Goal: Contribute content

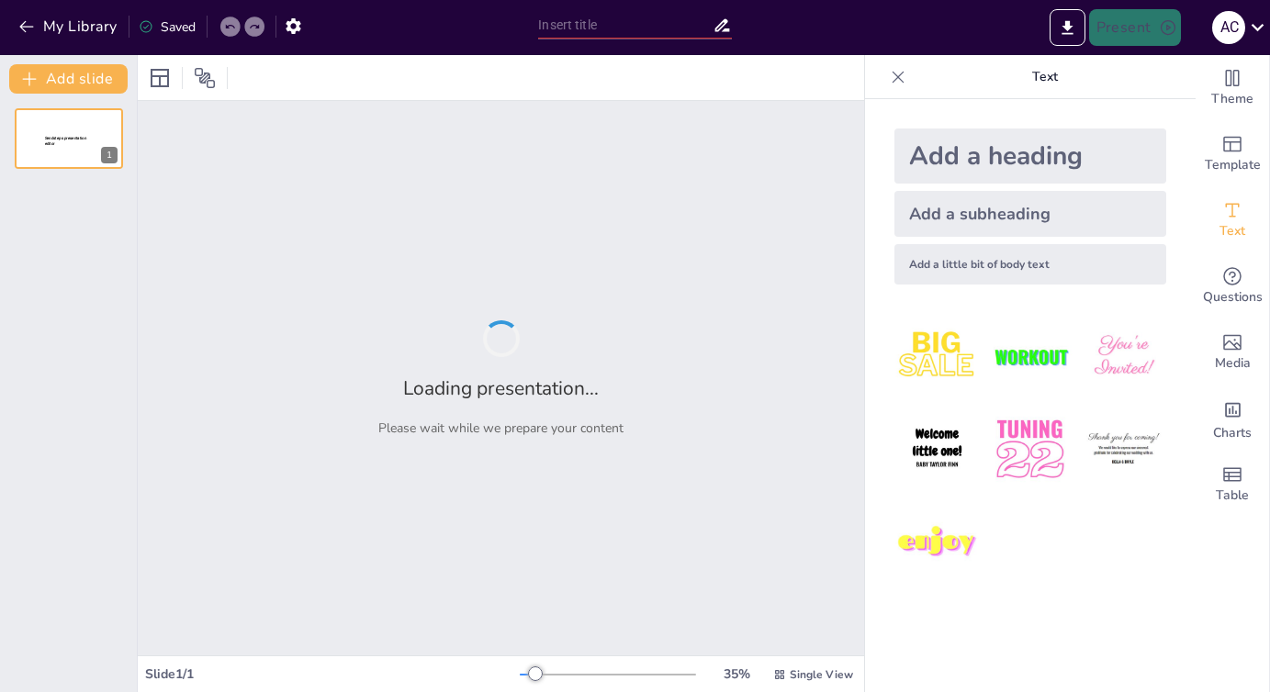
type input "Єдність Свободи Віросповідання та Громадянських Обов’язків"
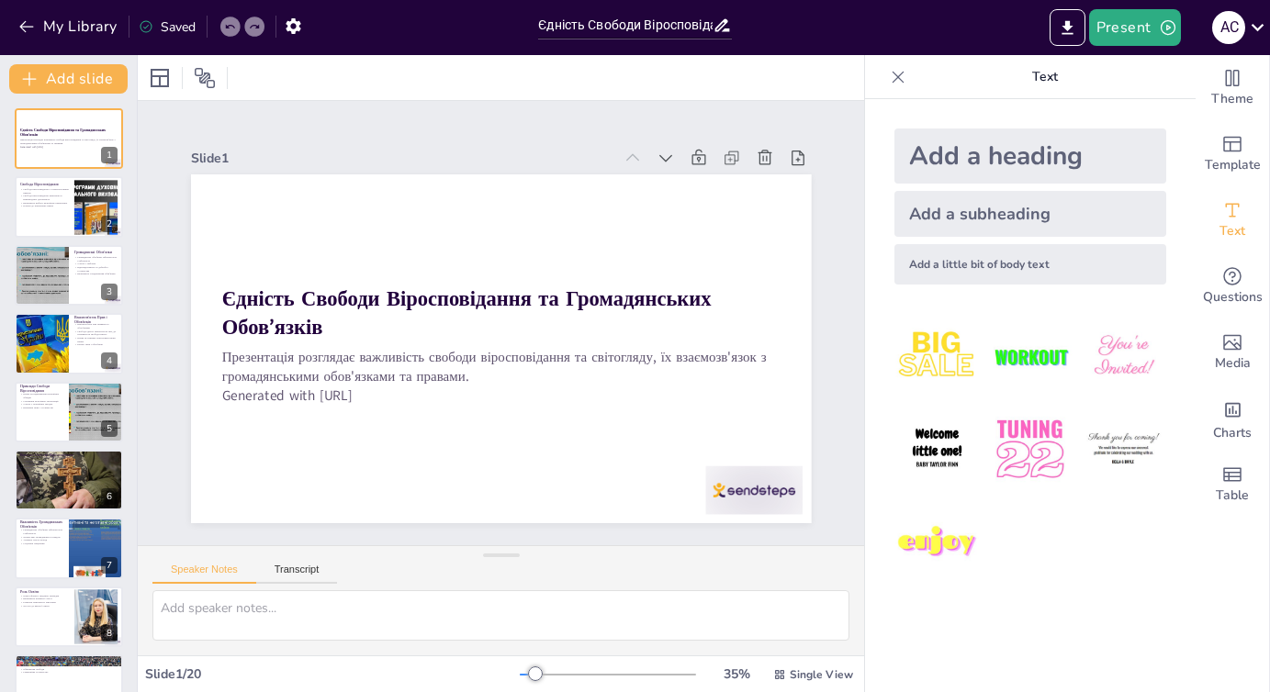
checkbox input "true"
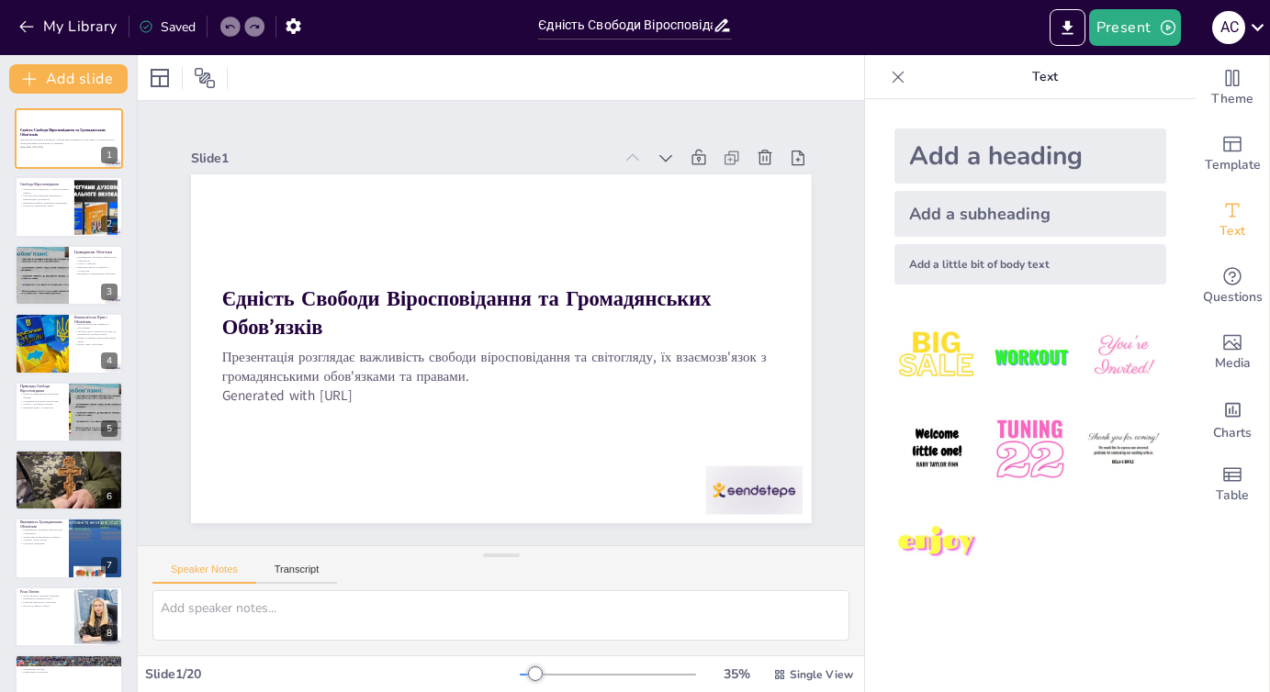
checkbox input "true"
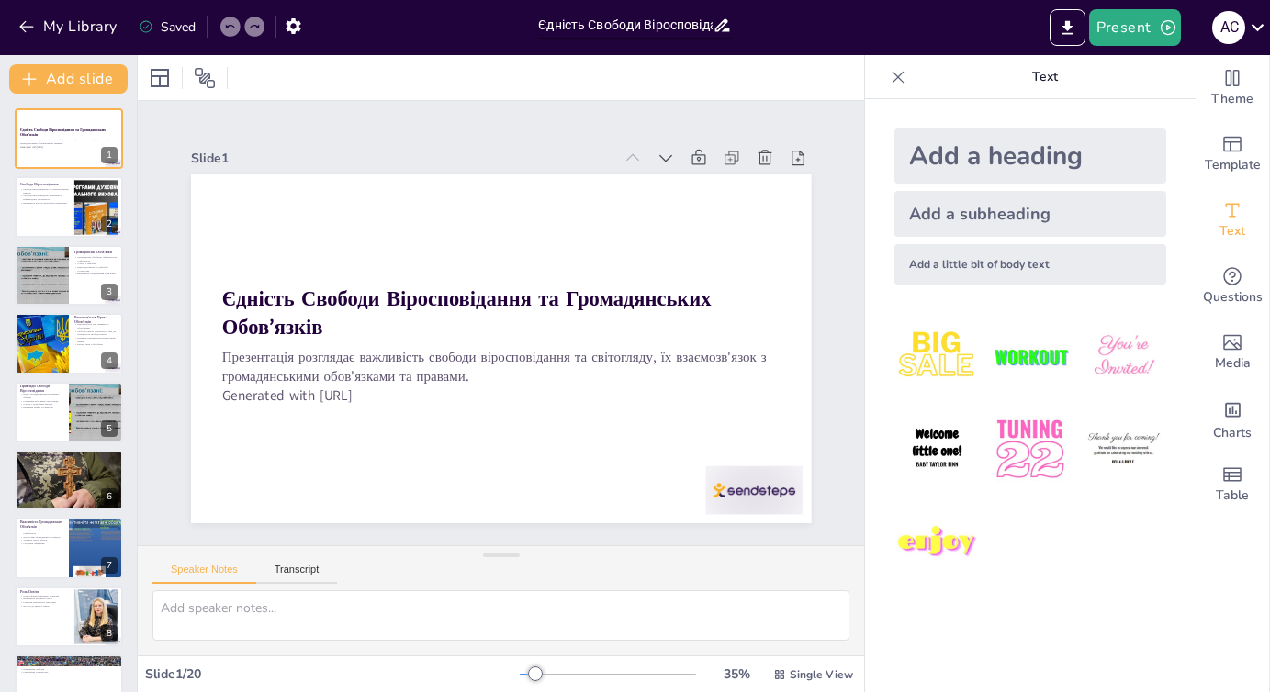
checkbox input "true"
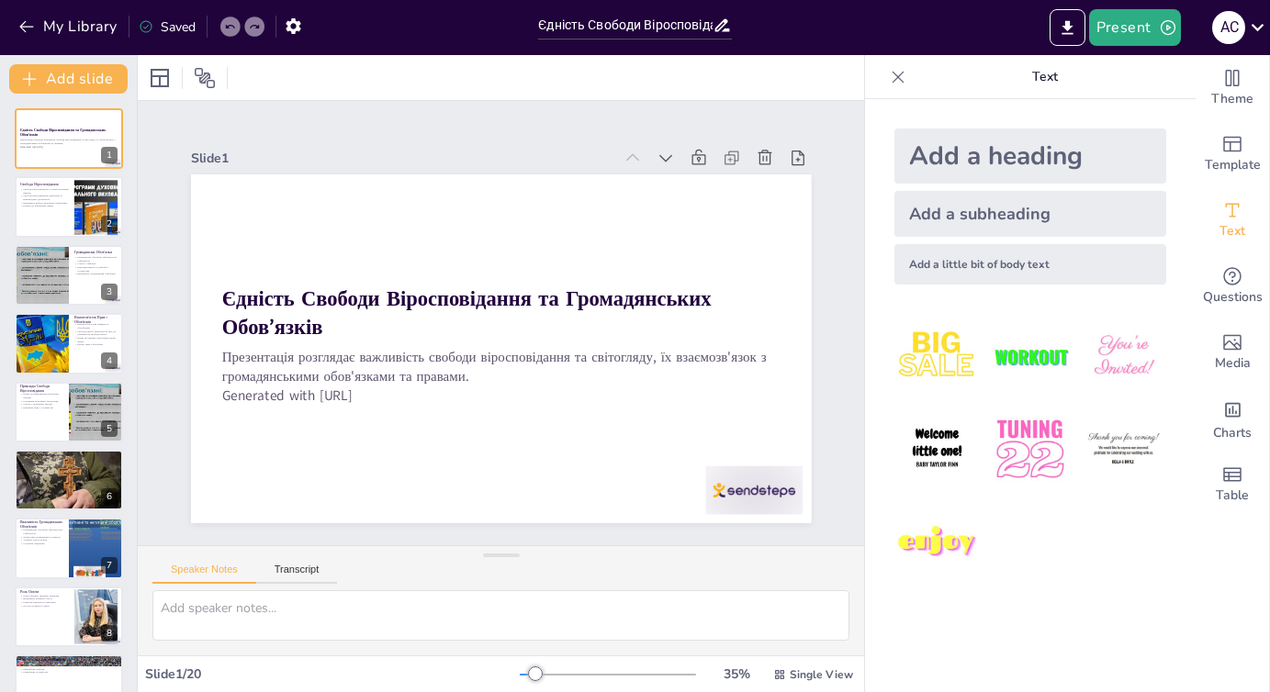
checkbox input "true"
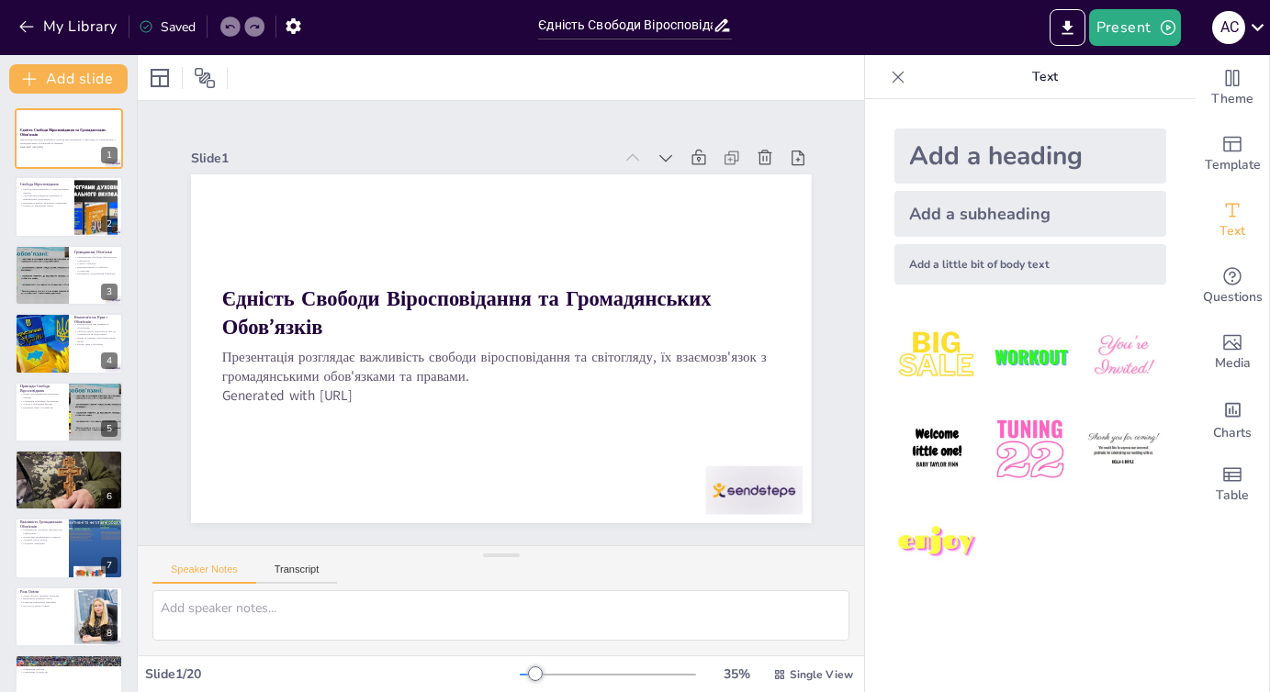
checkbox input "true"
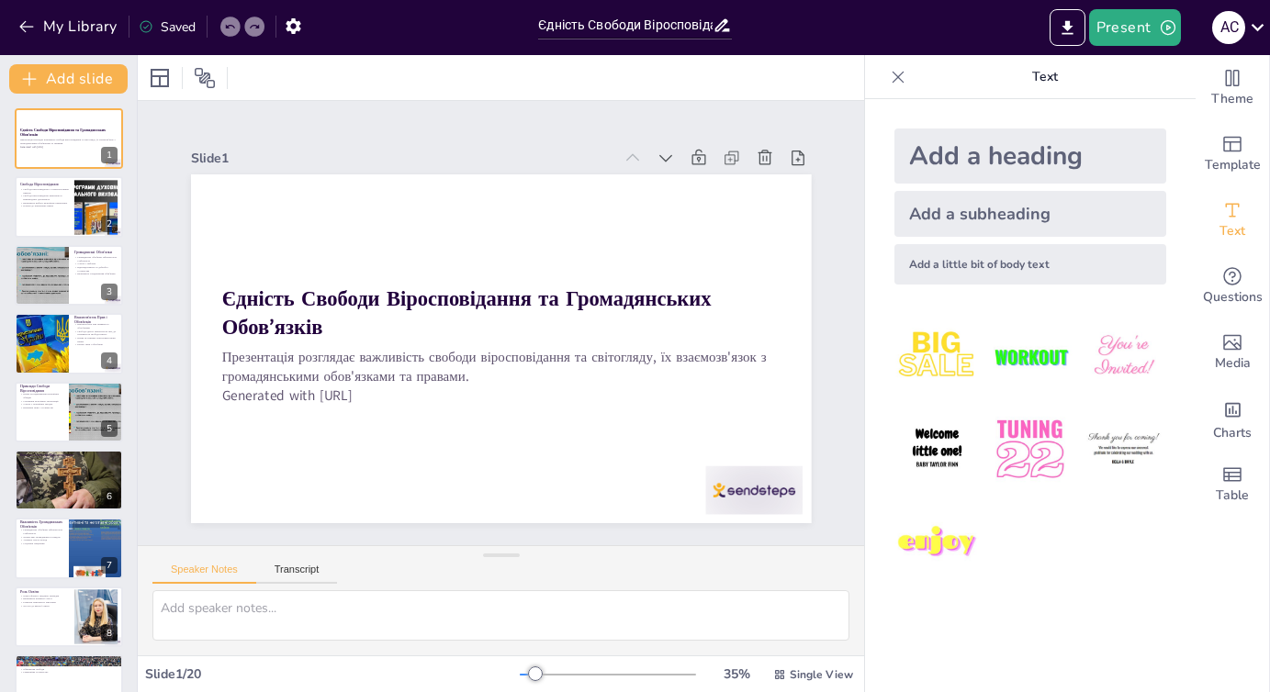
checkbox input "true"
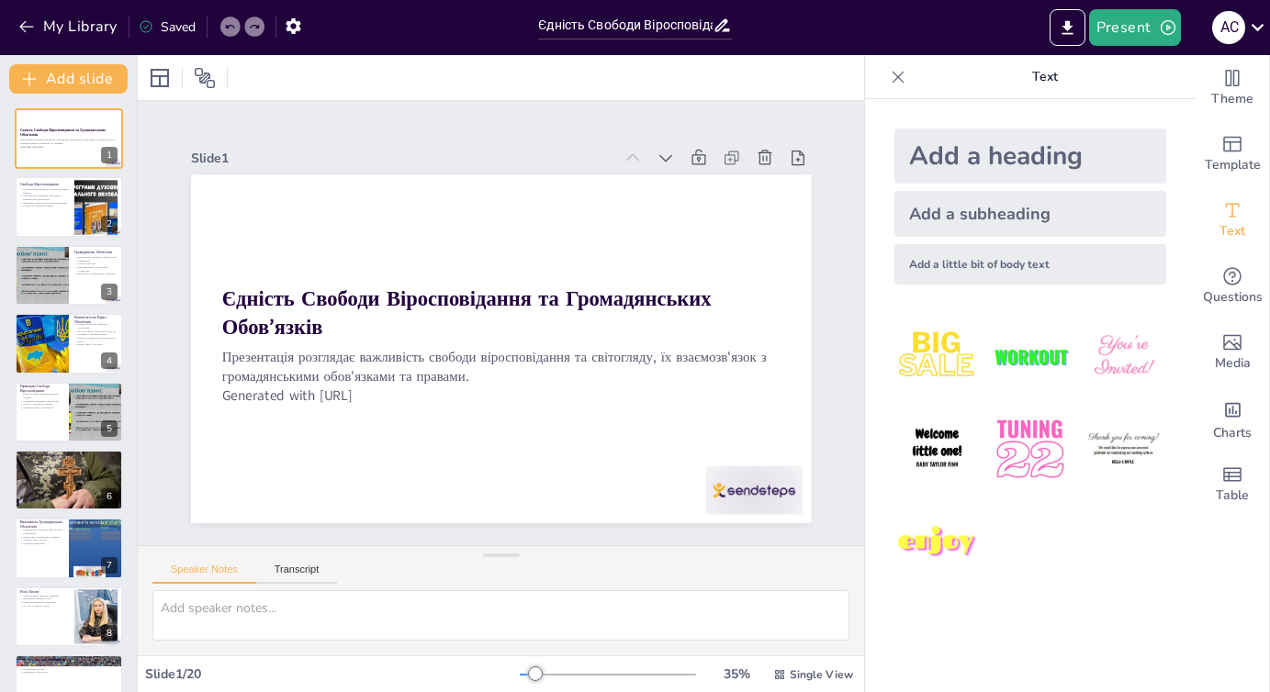
checkbox input "true"
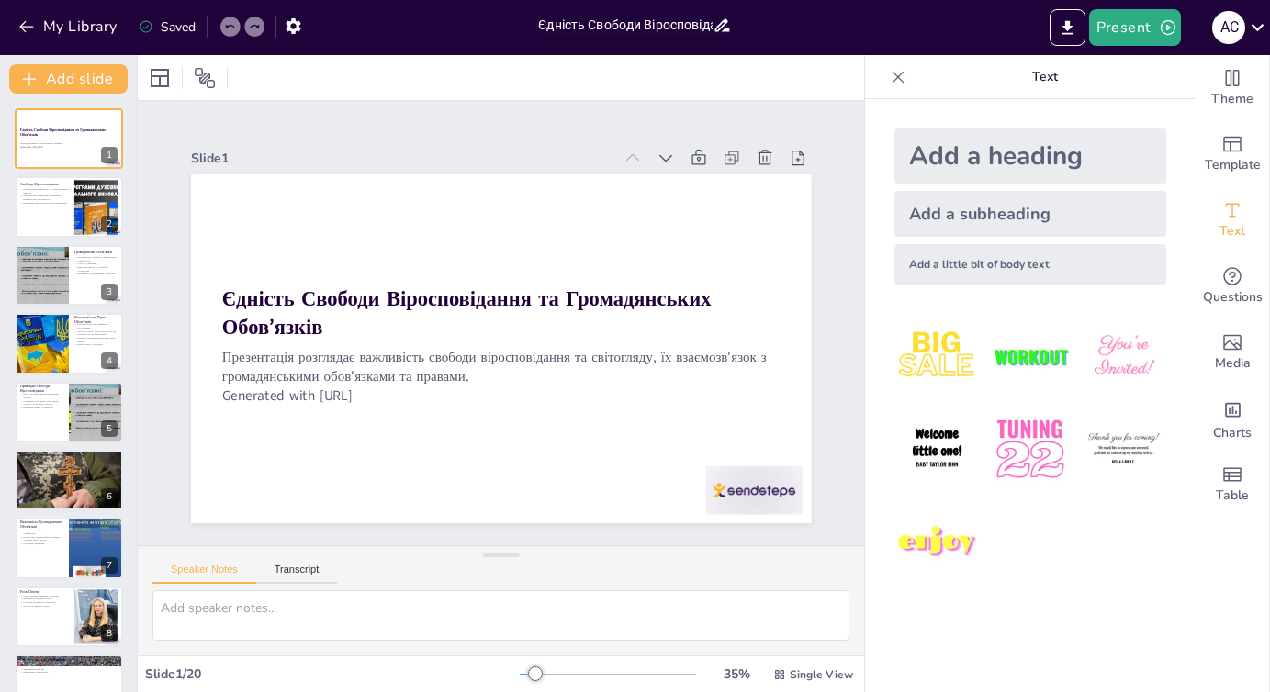
checkbox input "true"
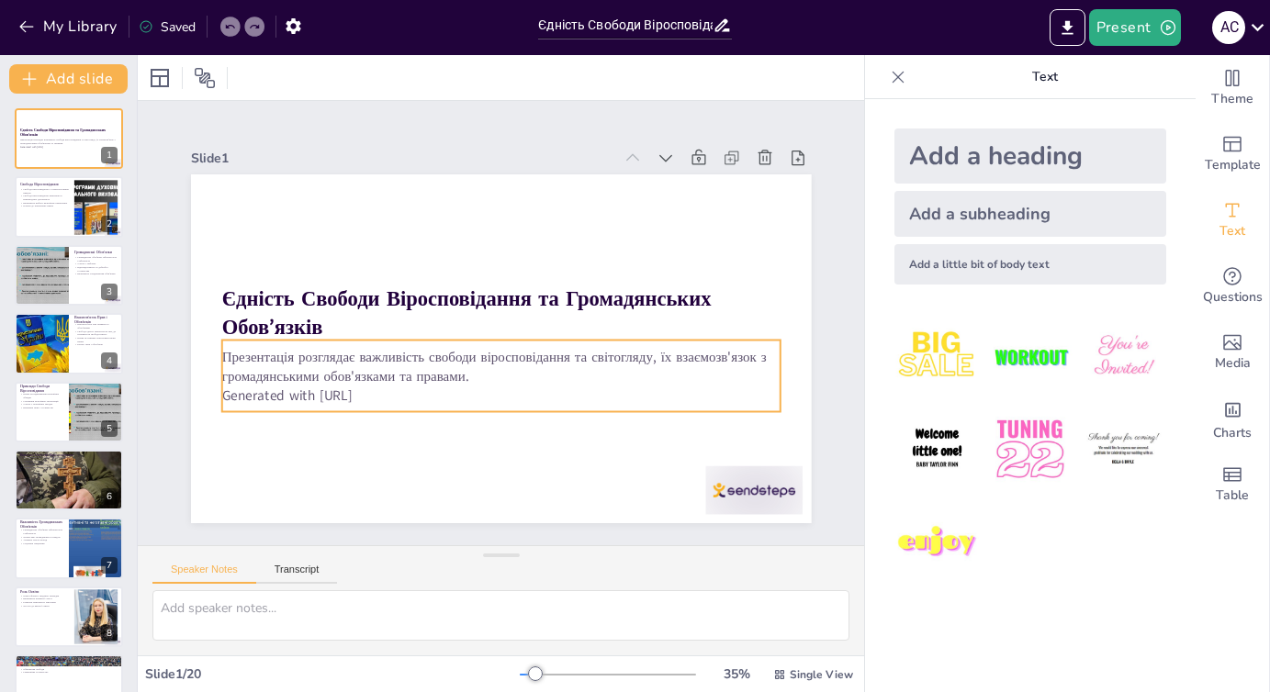
checkbox input "true"
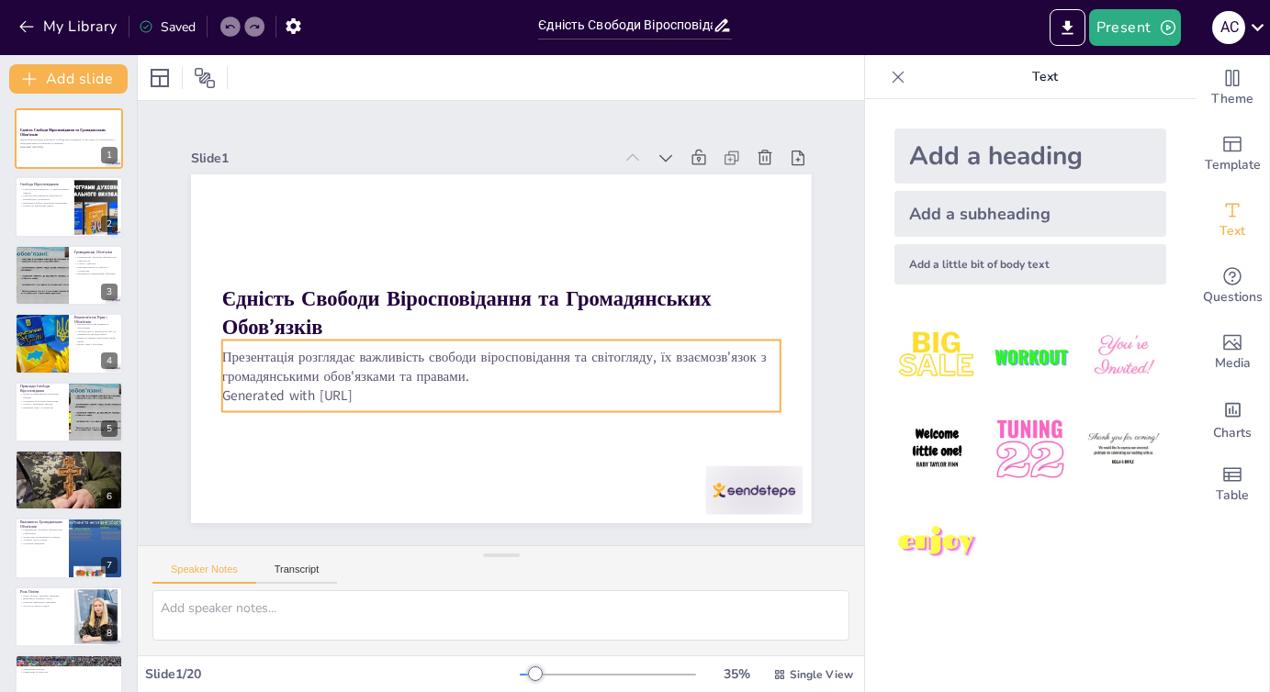
checkbox input "true"
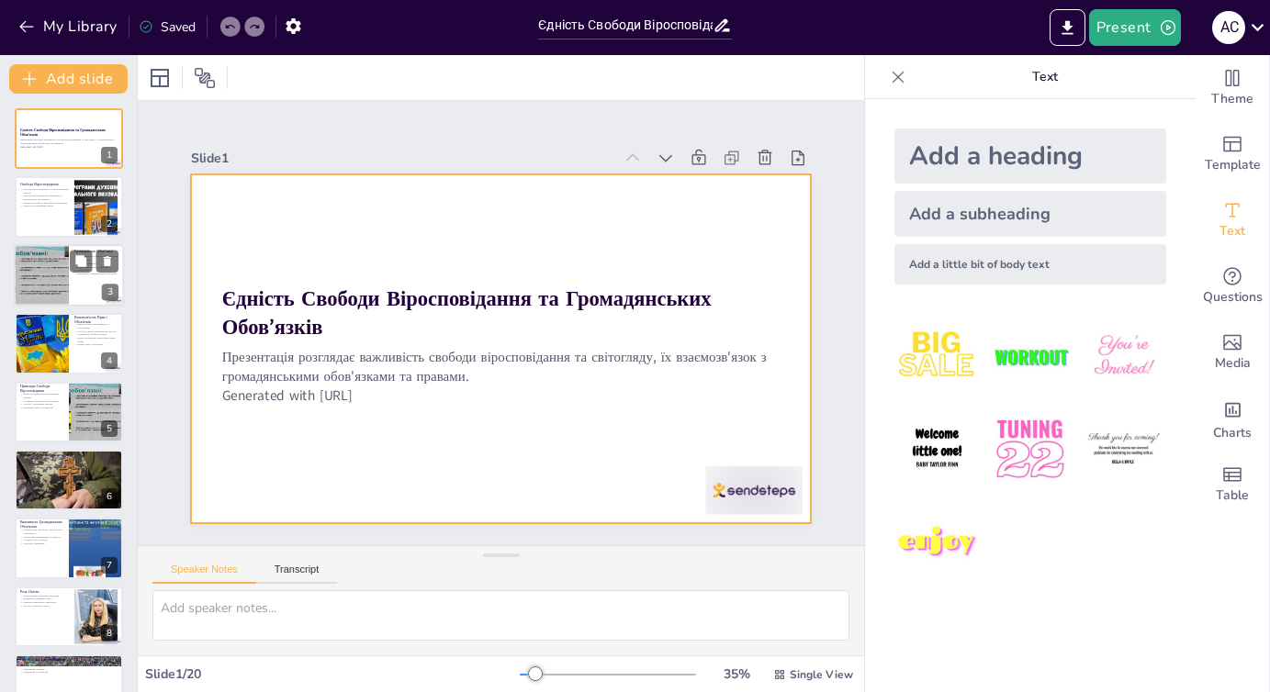
checkbox input "true"
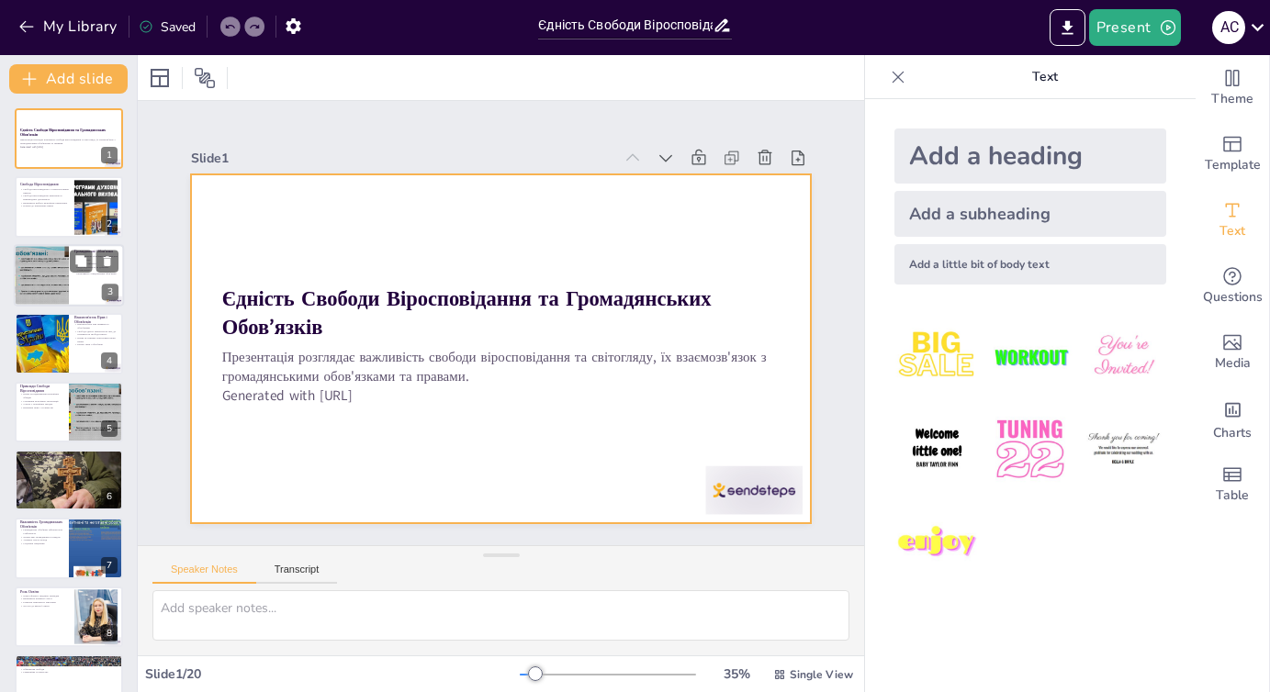
checkbox input "true"
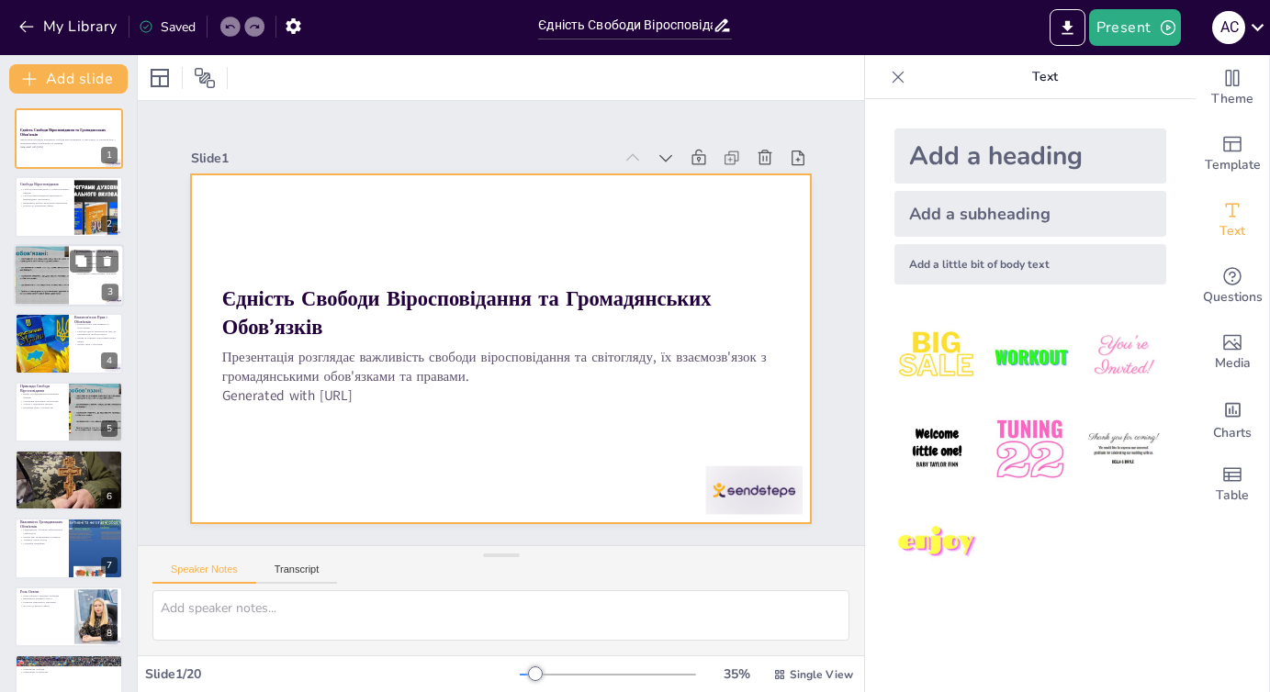
checkbox input "true"
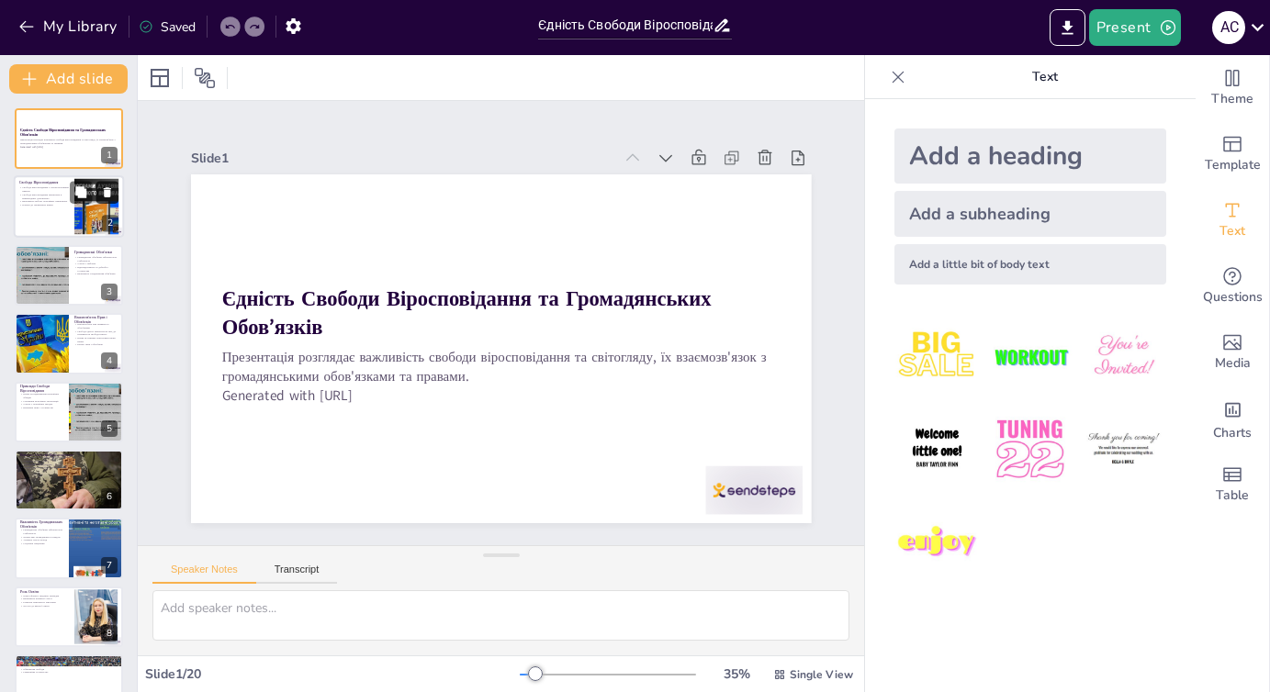
checkbox input "true"
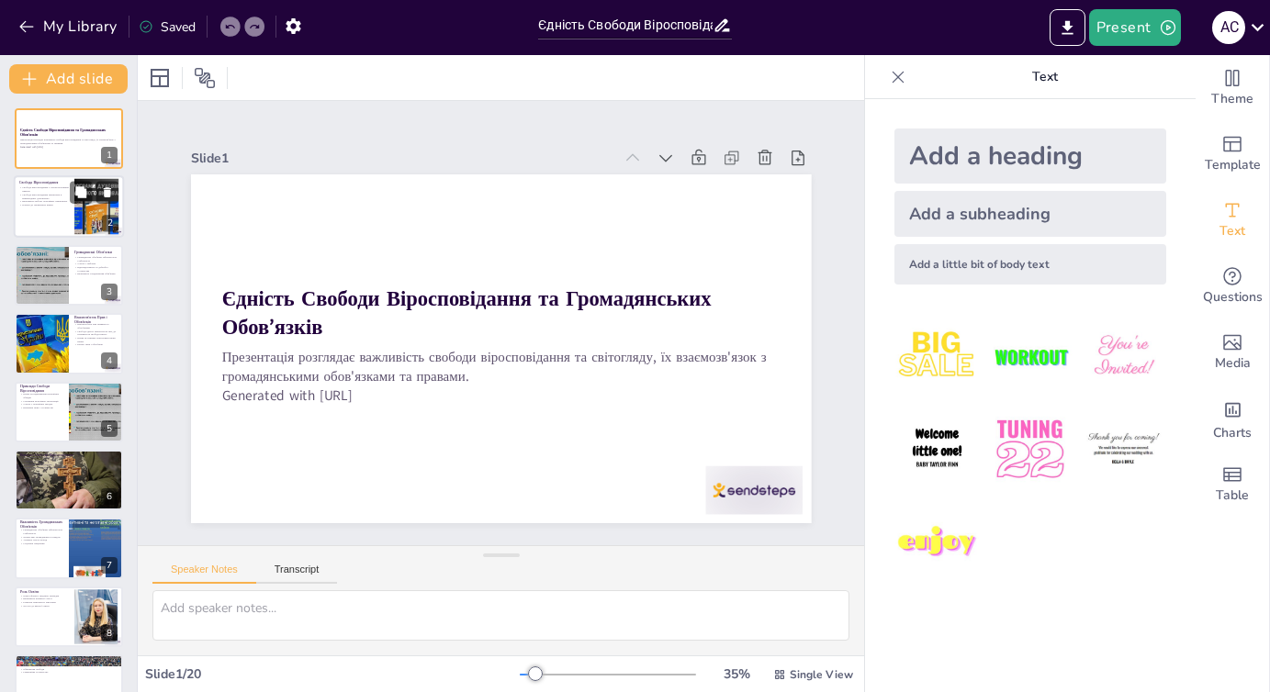
checkbox input "true"
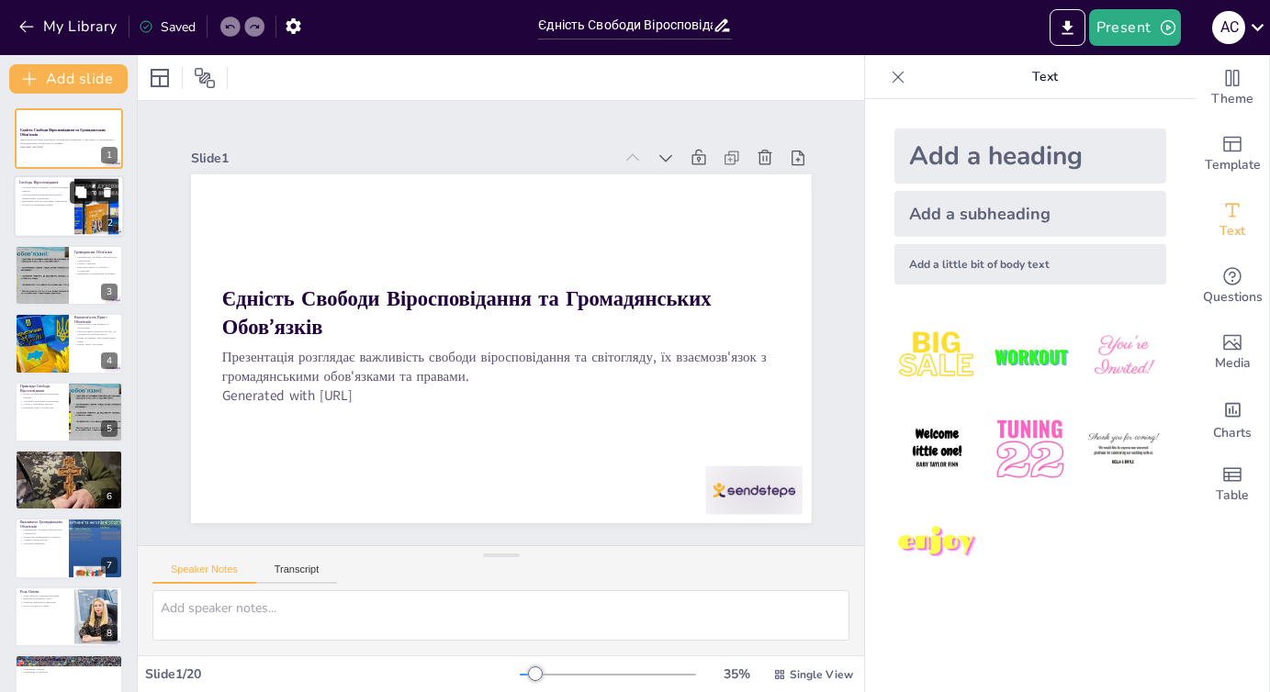
checkbox input "true"
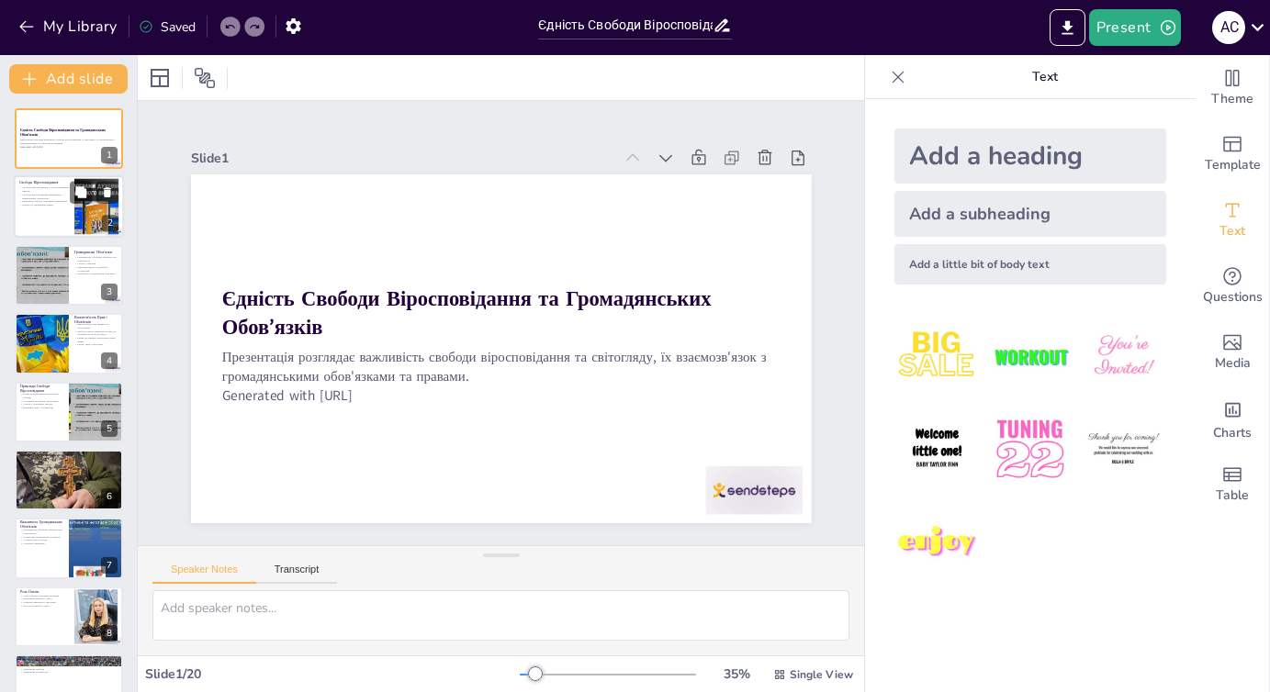
checkbox input "true"
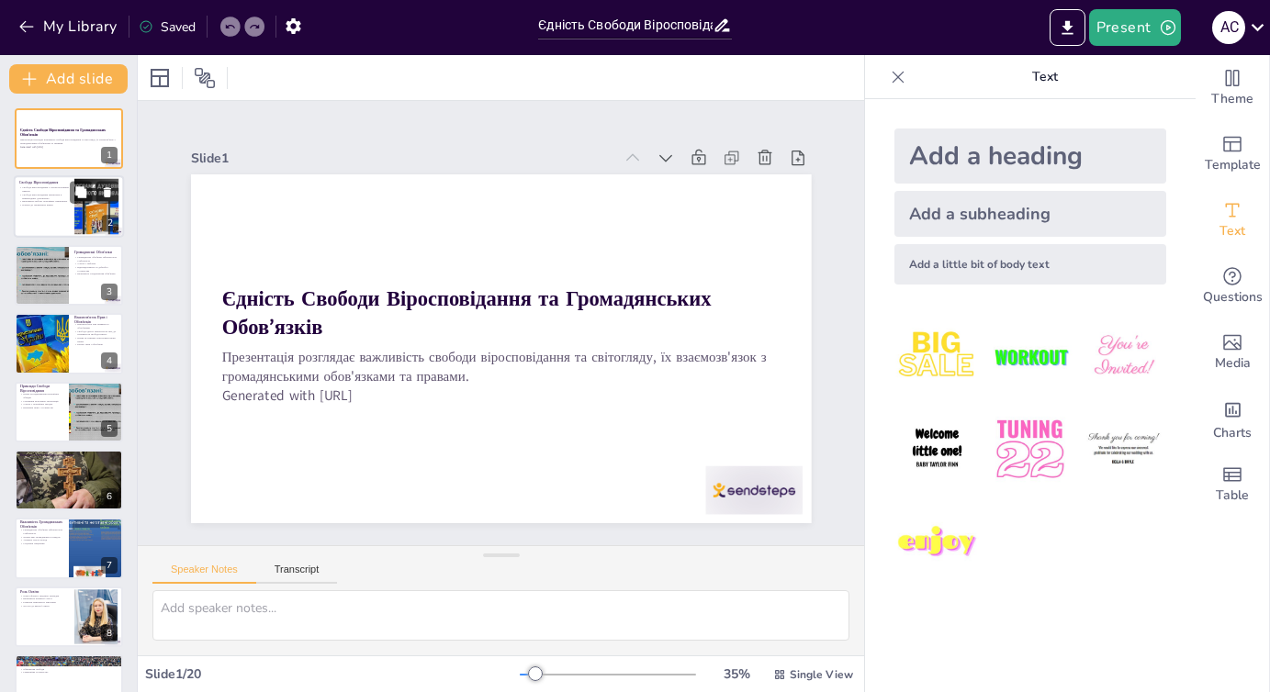
checkbox input "true"
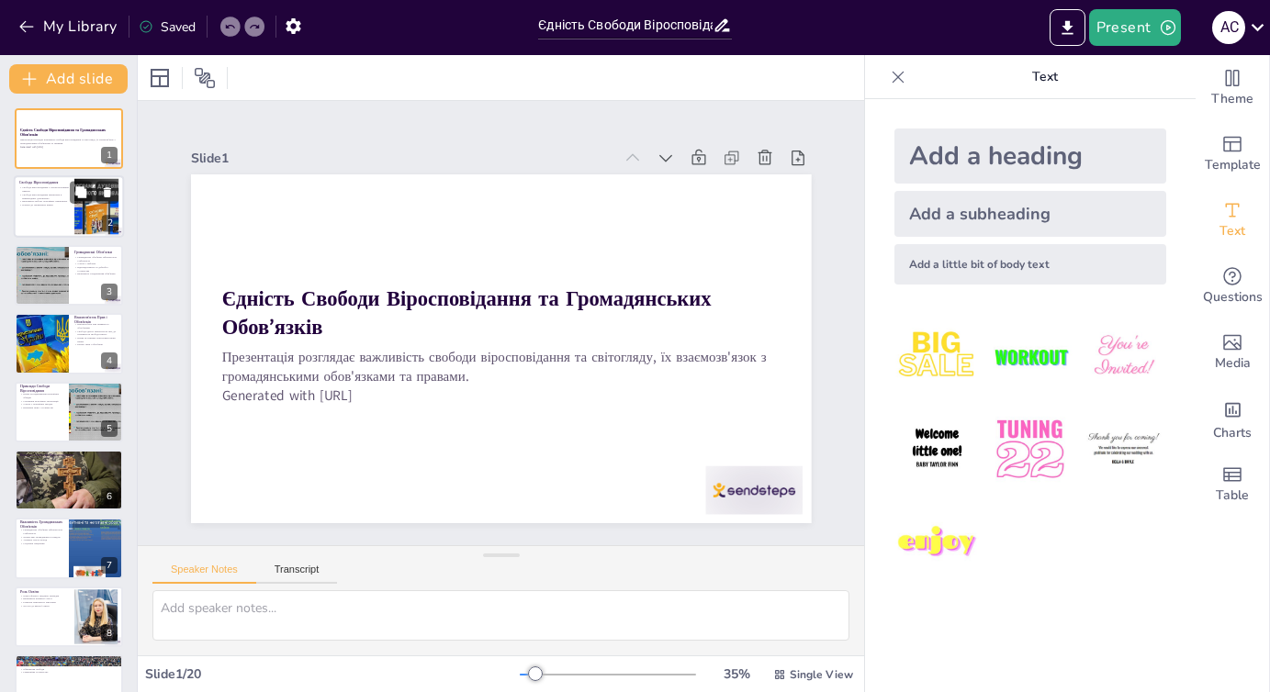
click at [53, 208] on div at bounding box center [69, 207] width 110 height 62
type textarea "Loremip dolorsitametco a elitseddoeiusm tempor, inc utlabore etdolor magnaali e…"
checkbox input "true"
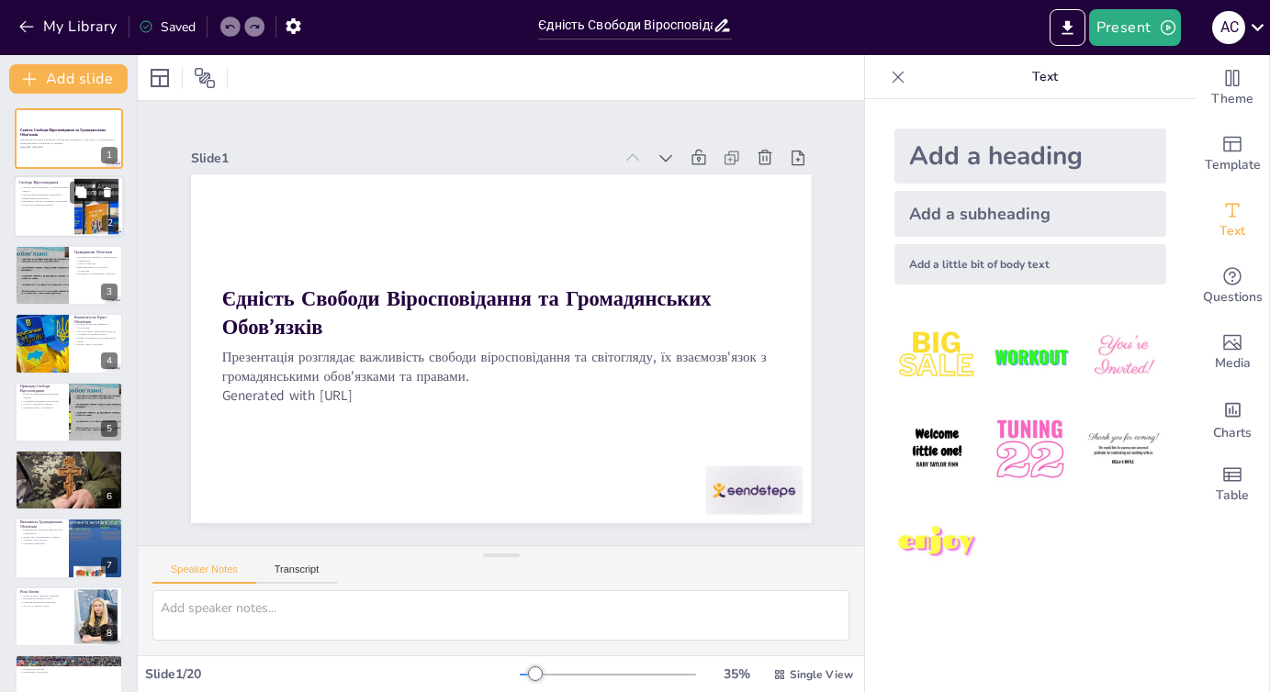
checkbox input "true"
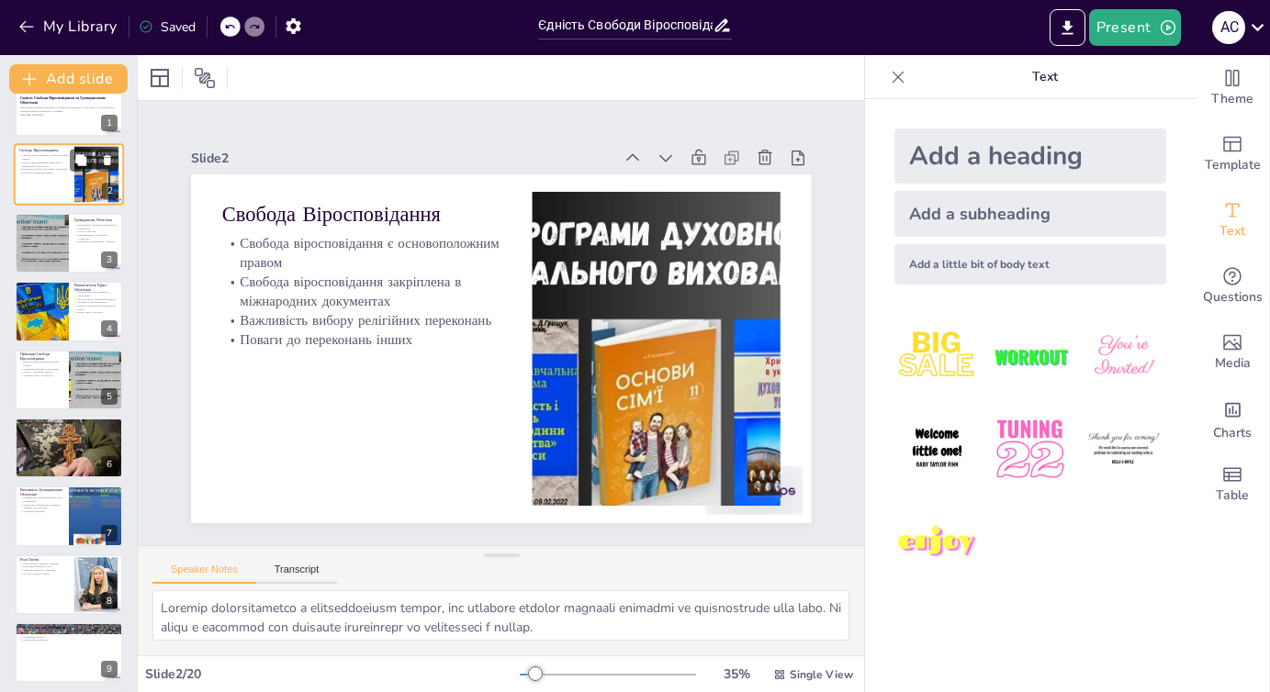
checkbox input "true"
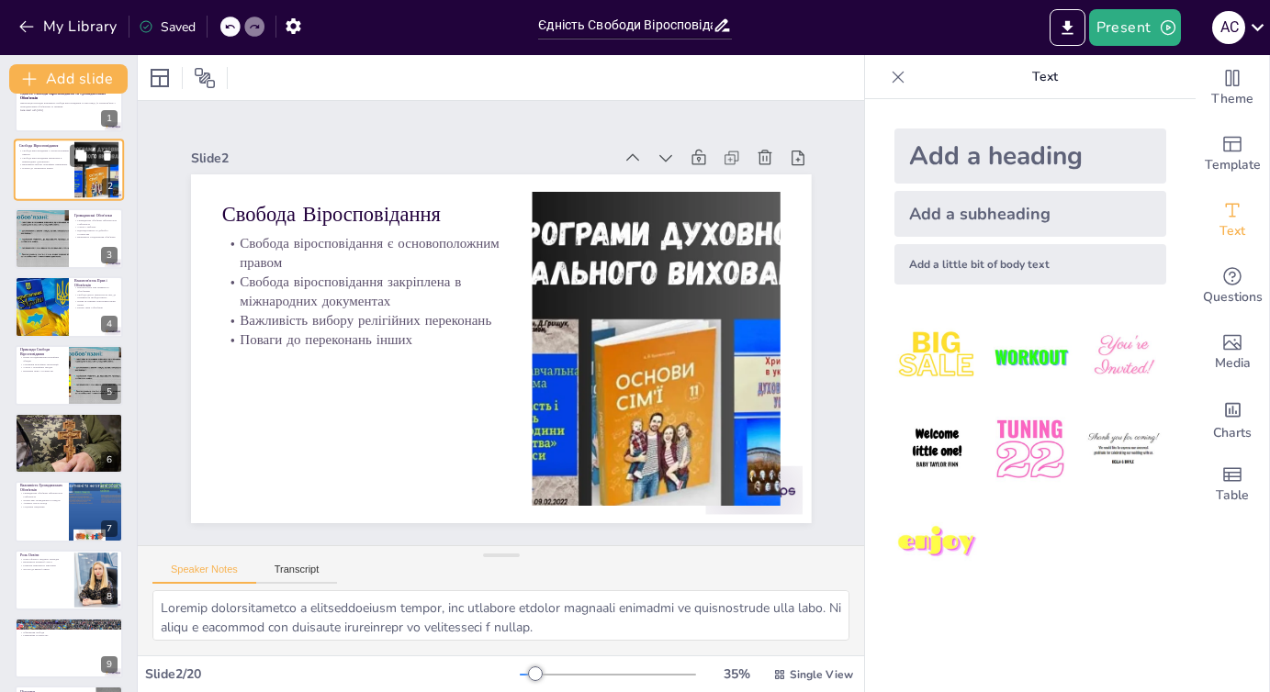
scroll to position [73, 0]
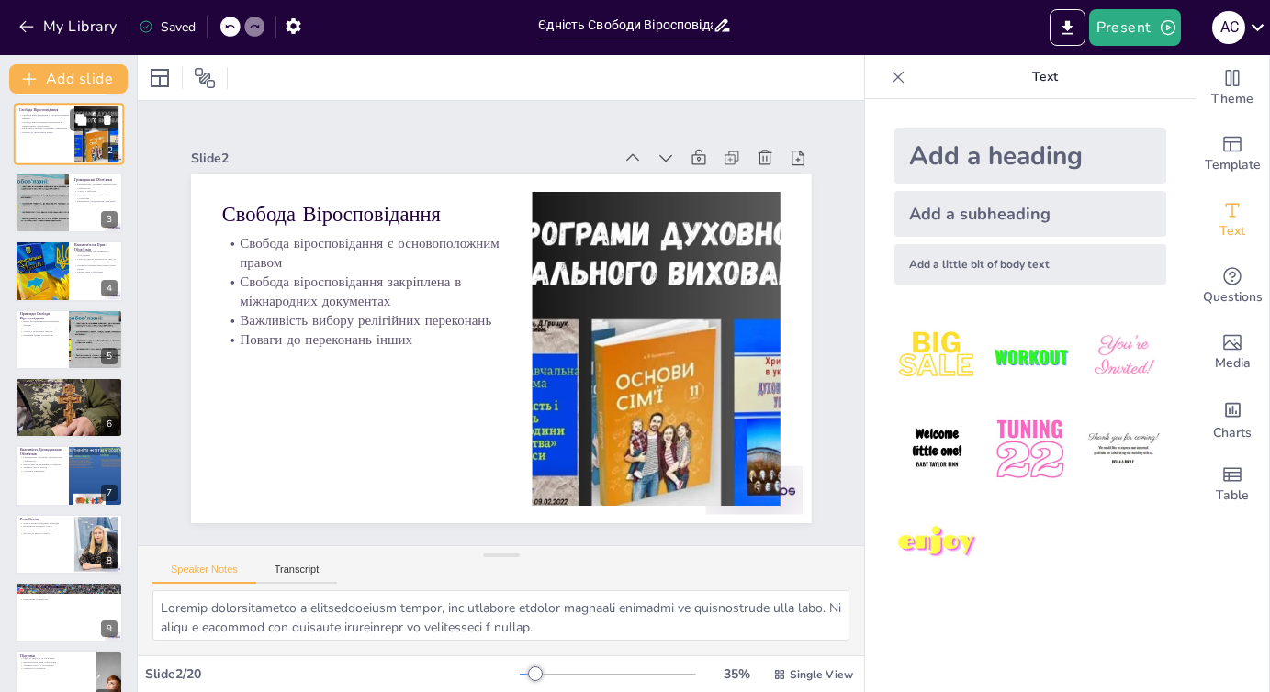
checkbox input "true"
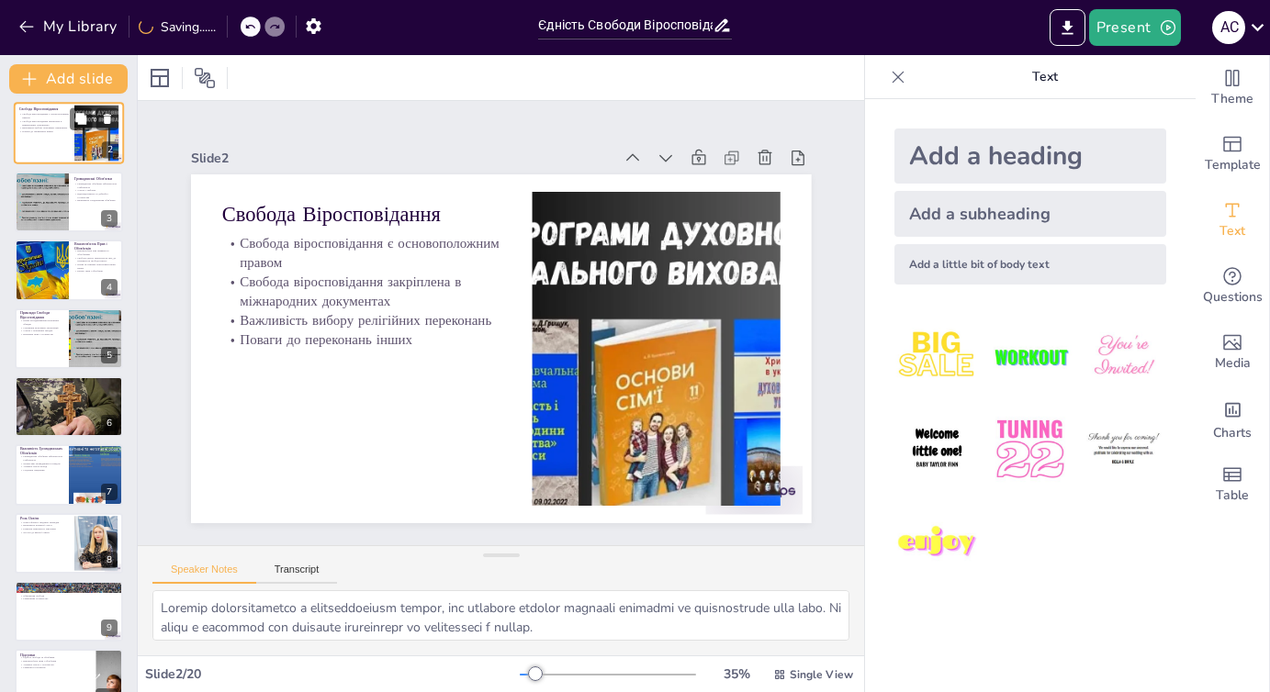
click at [53, 208] on div at bounding box center [42, 202] width 82 height 61
type textarea "Loremipsum dolorsitametc adip'elits d eiusmodt incididu utl etdoloremagn aliqua…"
checkbox input "true"
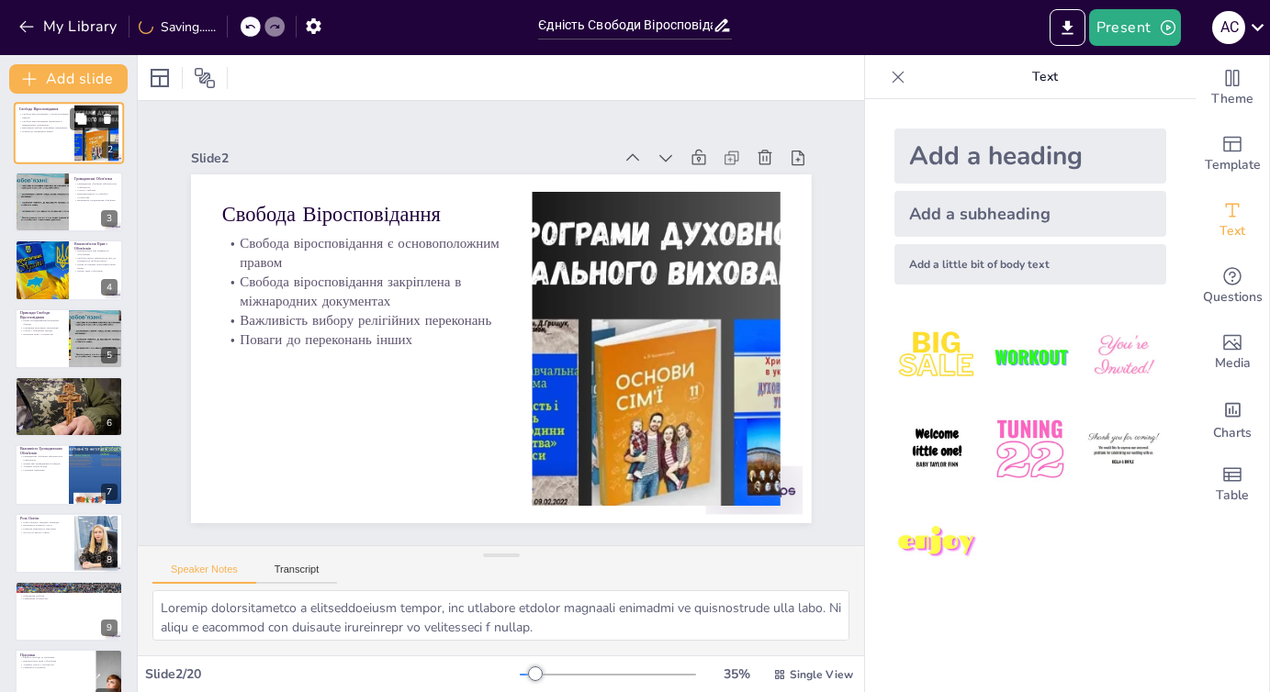
checkbox input "true"
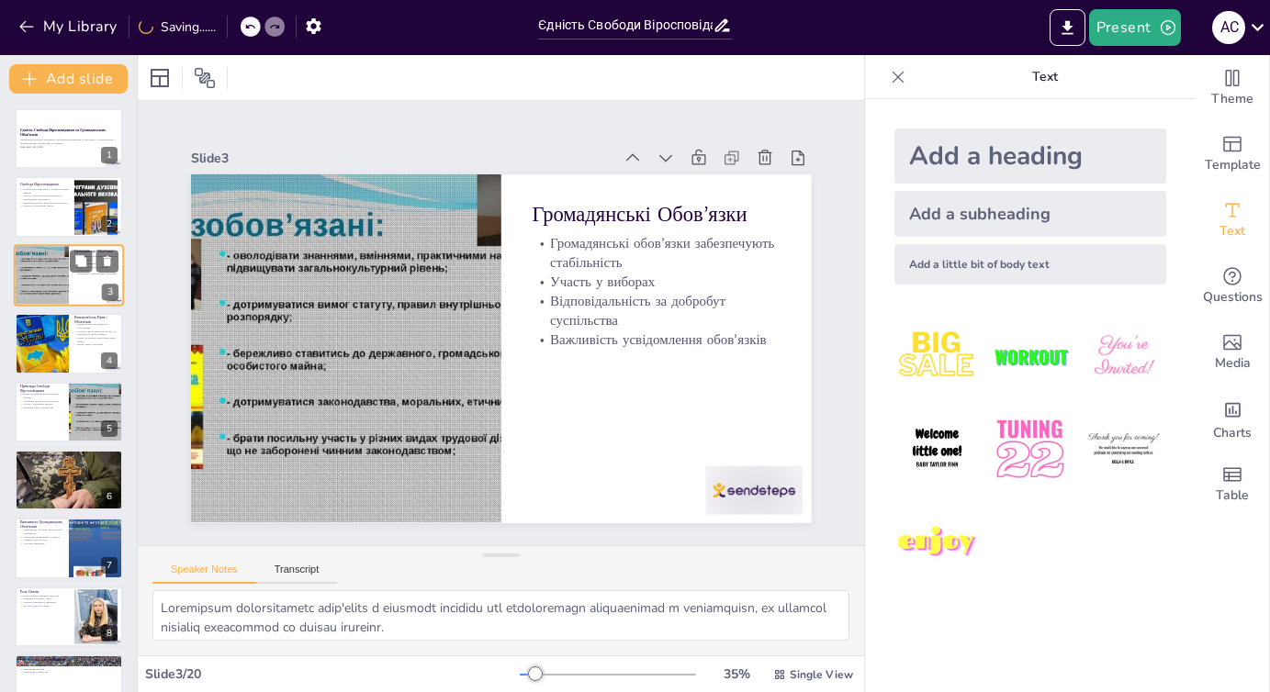
checkbox input "true"
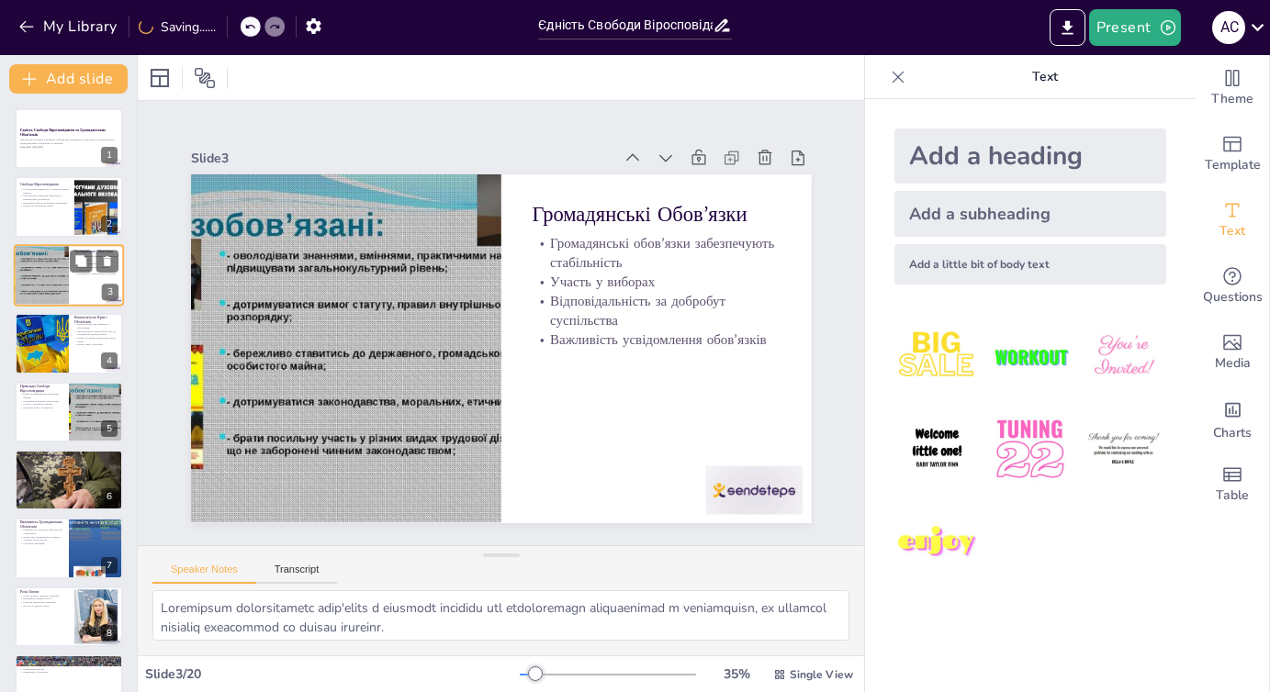
checkbox input "true"
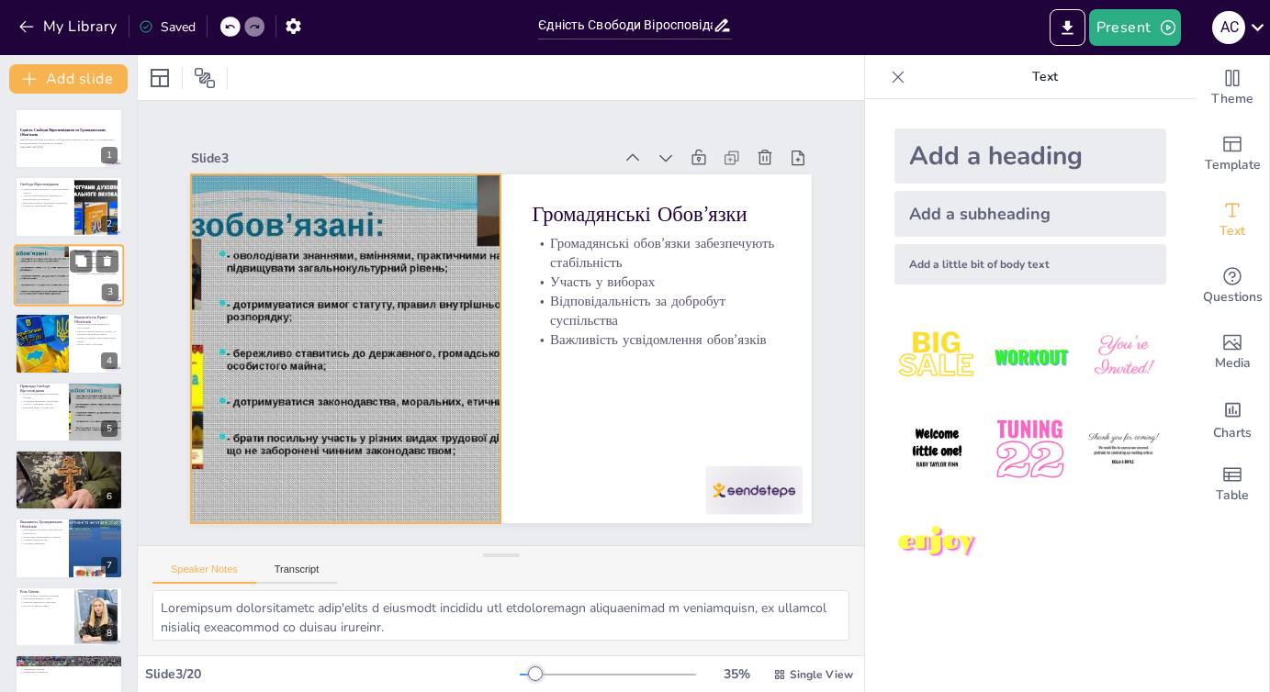
click at [30, 283] on div at bounding box center [41, 275] width 83 height 62
checkbox input "true"
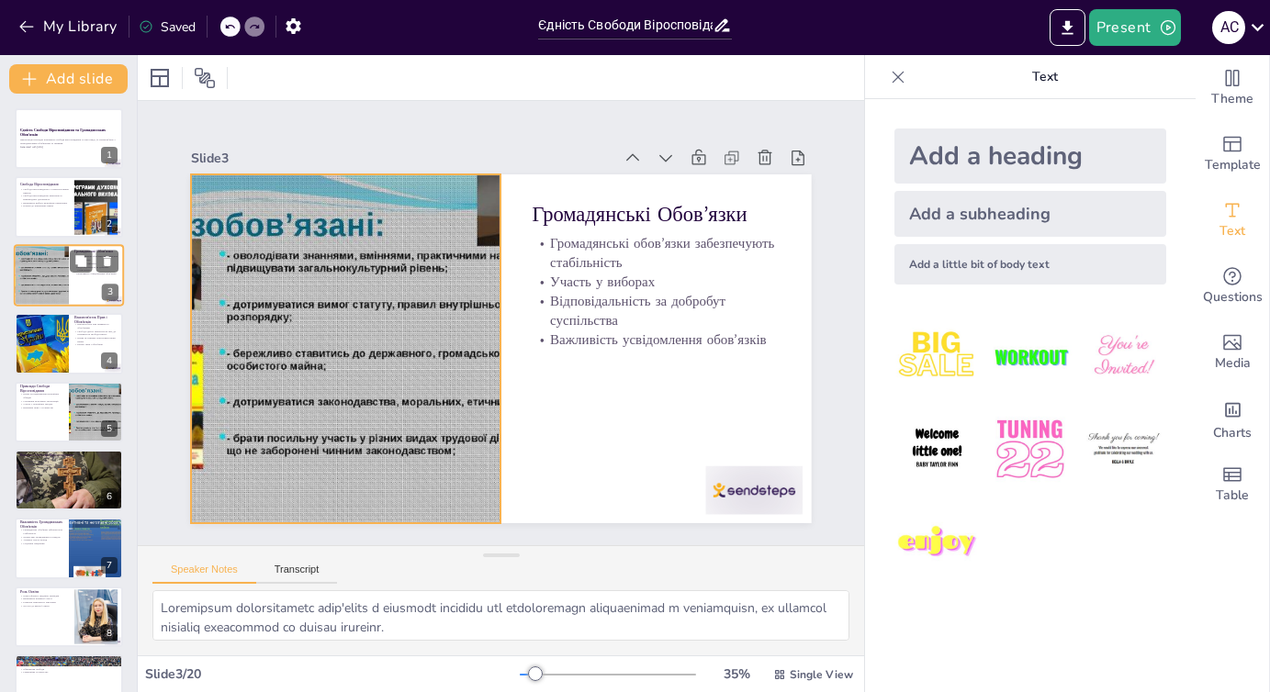
checkbox input "true"
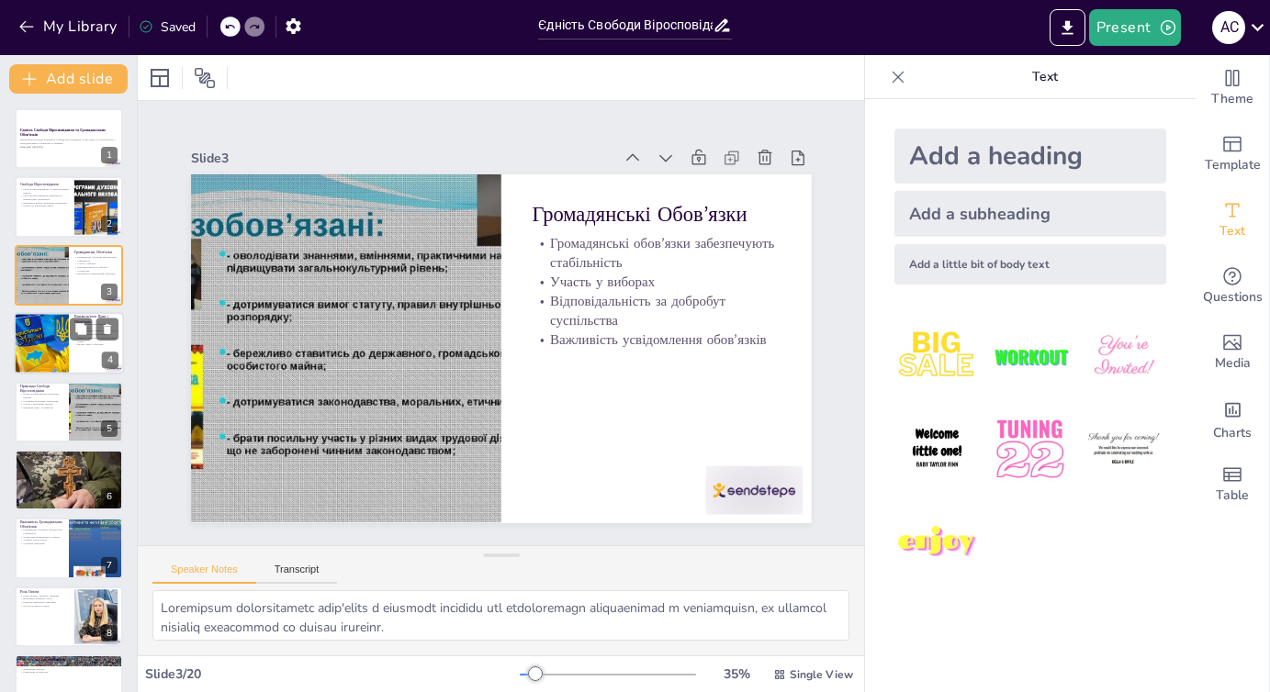
checkbox input "true"
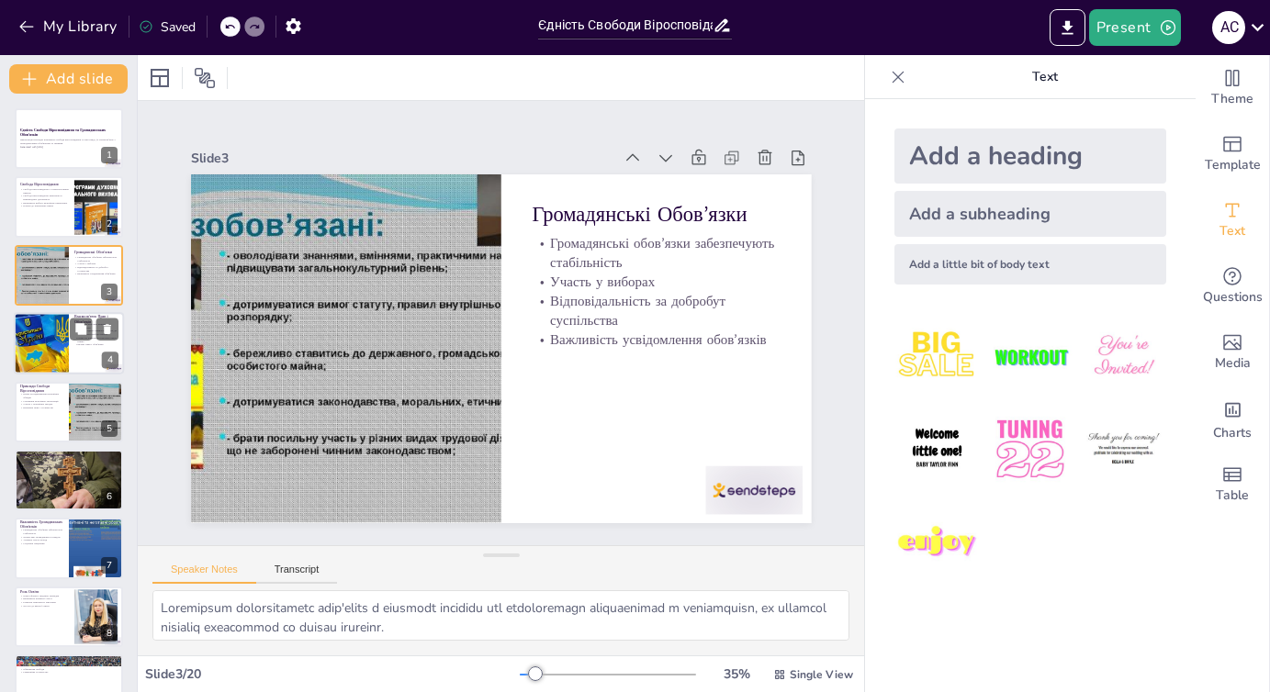
checkbox input "true"
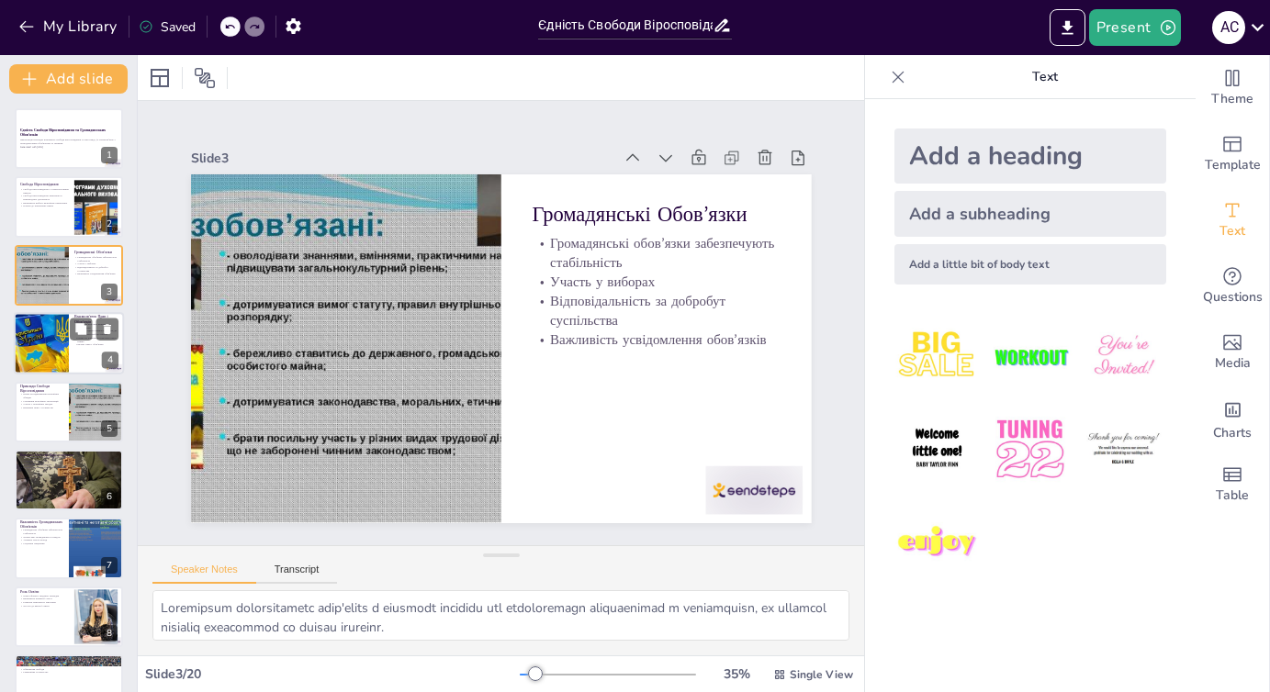
click at [27, 318] on div at bounding box center [41, 343] width 83 height 62
type textarea "Взаємозв'язок між правами та обов'язками є критично важливим для забезпечення г…"
checkbox input "true"
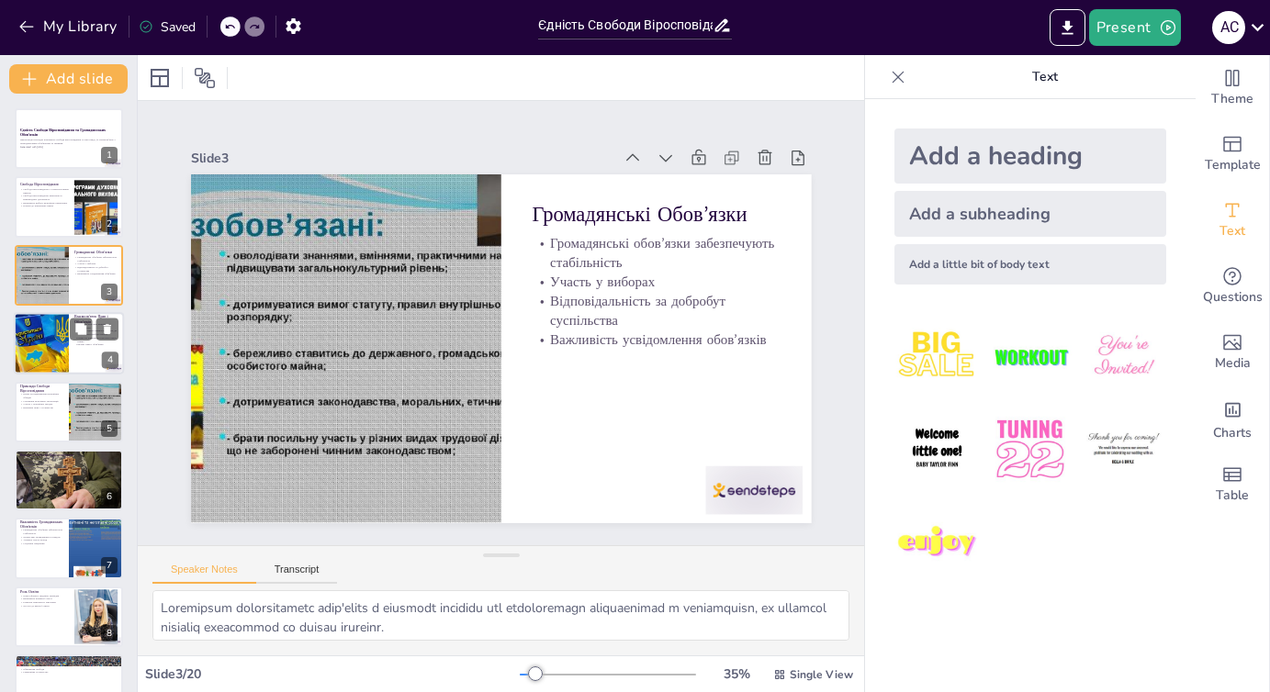
checkbox input "true"
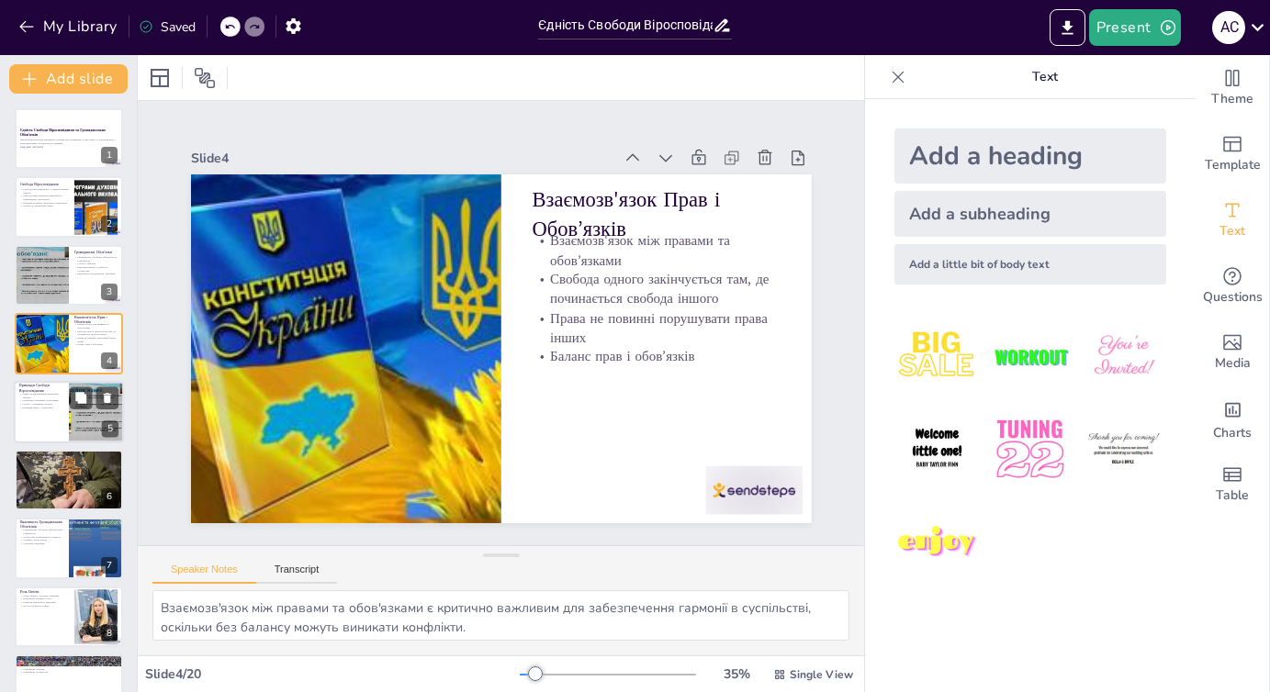
checkbox input "true"
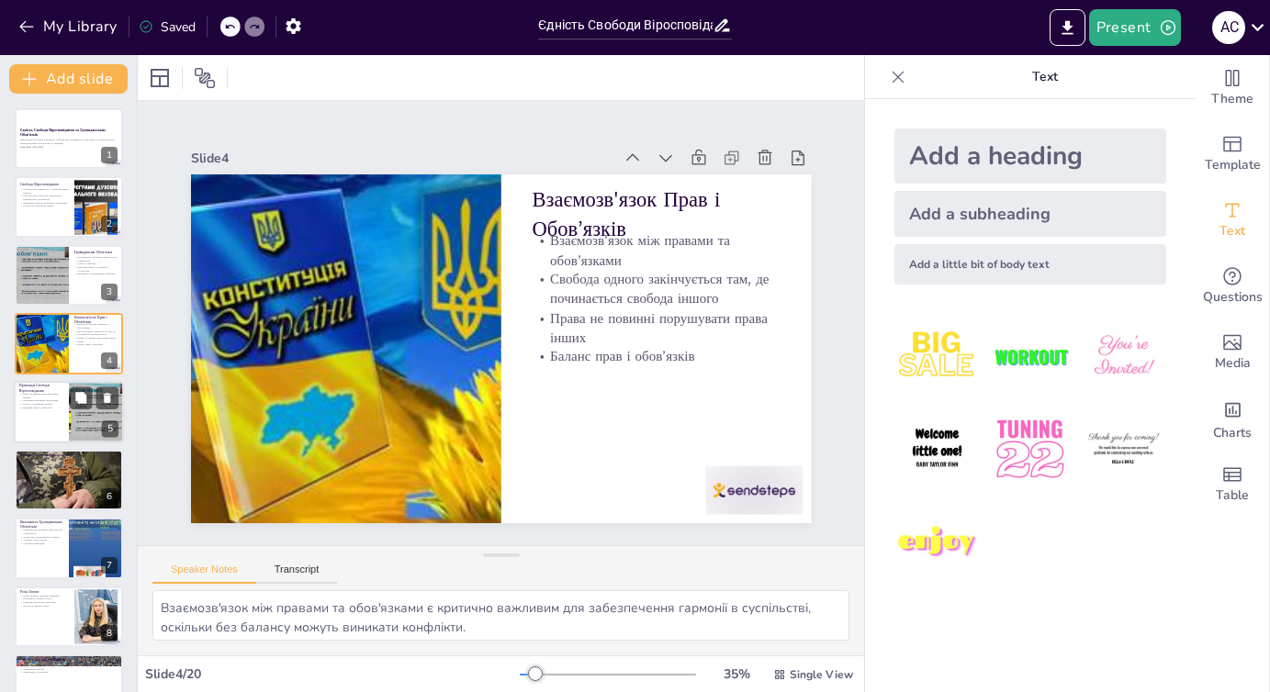
checkbox input "true"
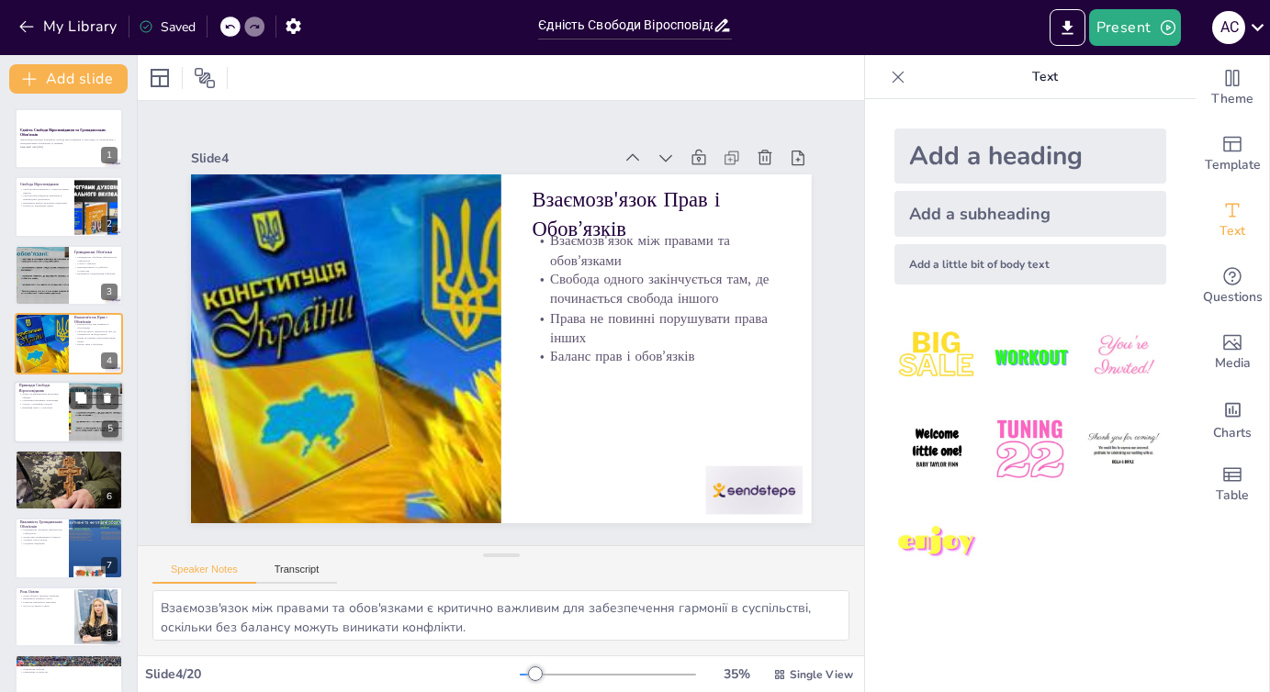
click at [35, 436] on div at bounding box center [69, 412] width 110 height 62
type textarea "Lorem ip dolorsitamet consectetu adipisc e seddoeiu temporin utlabor etdolorema…"
checkbox input "true"
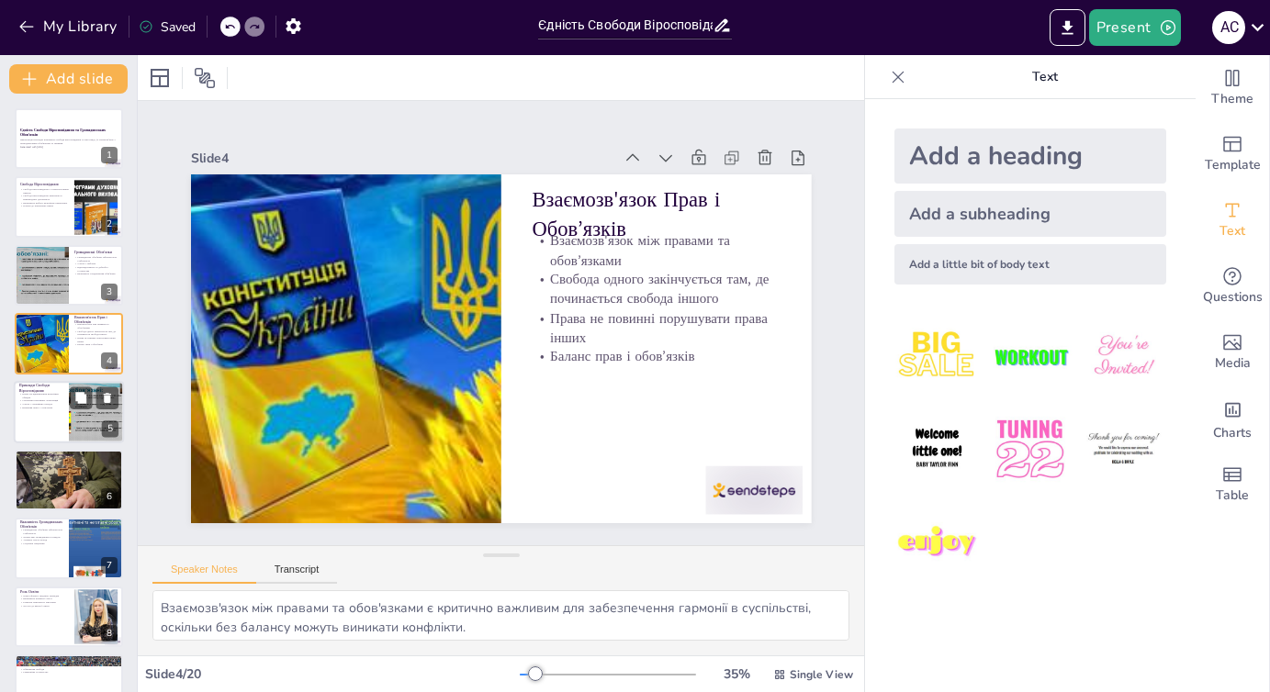
checkbox input "true"
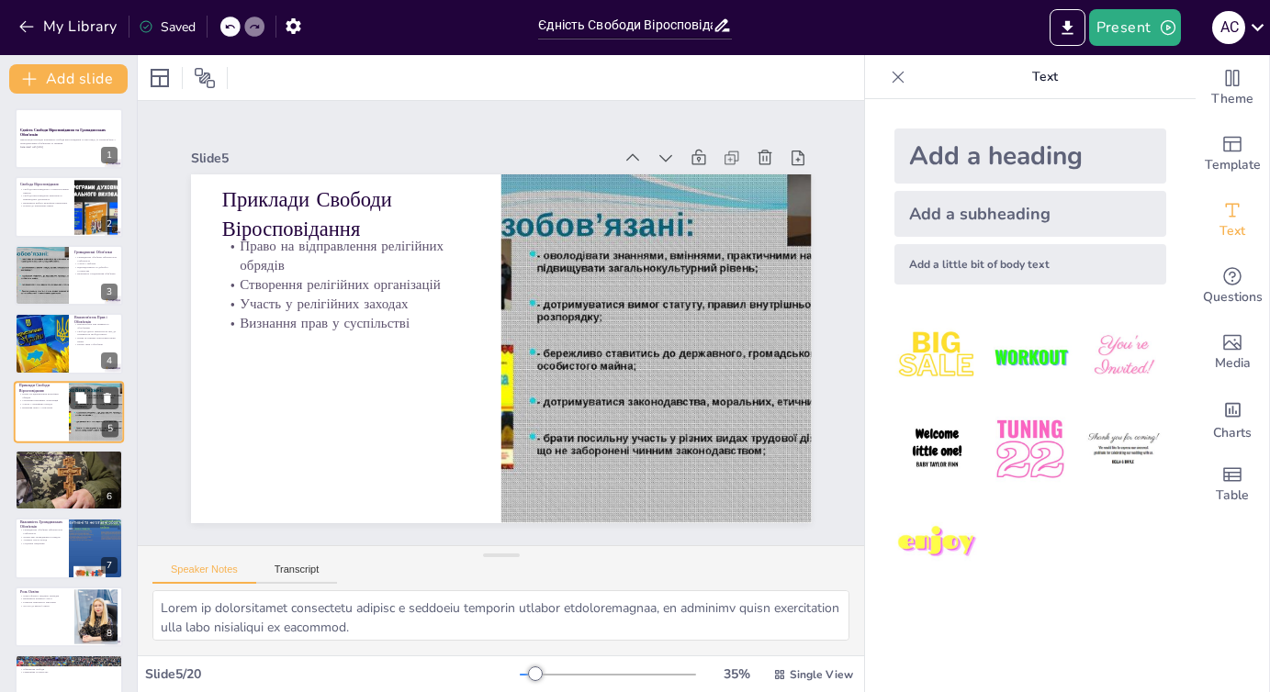
scroll to position [19, 0]
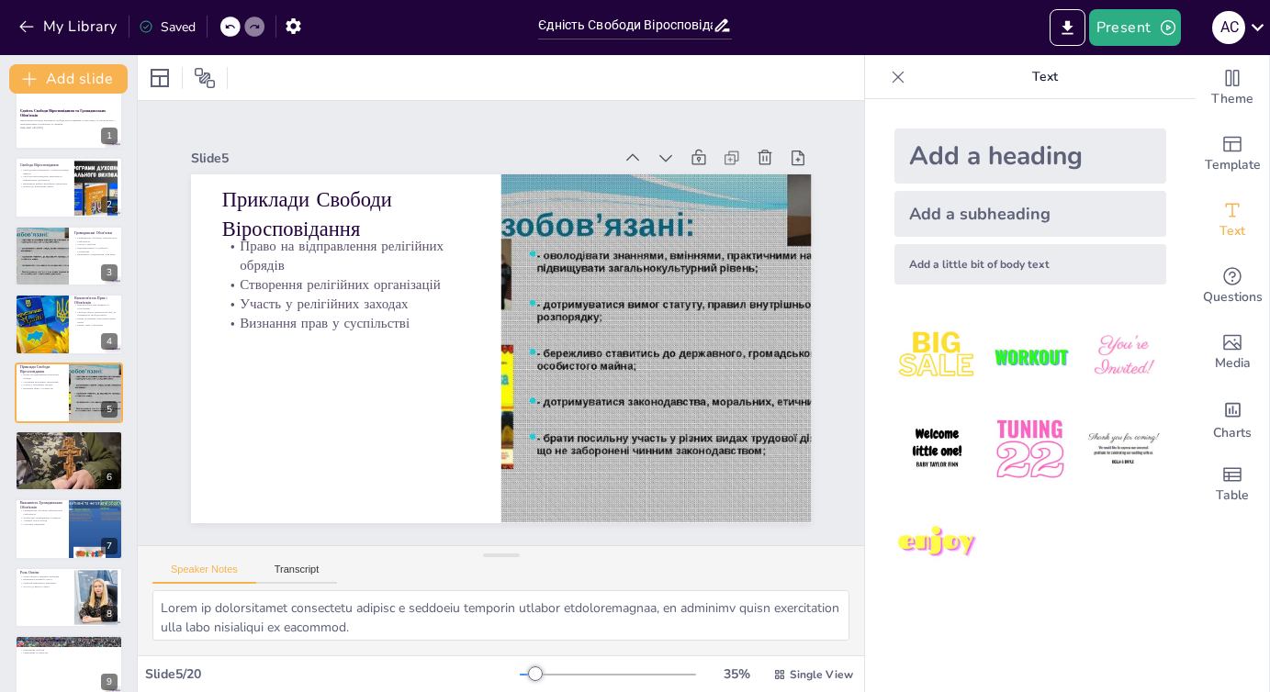
checkbox input "true"
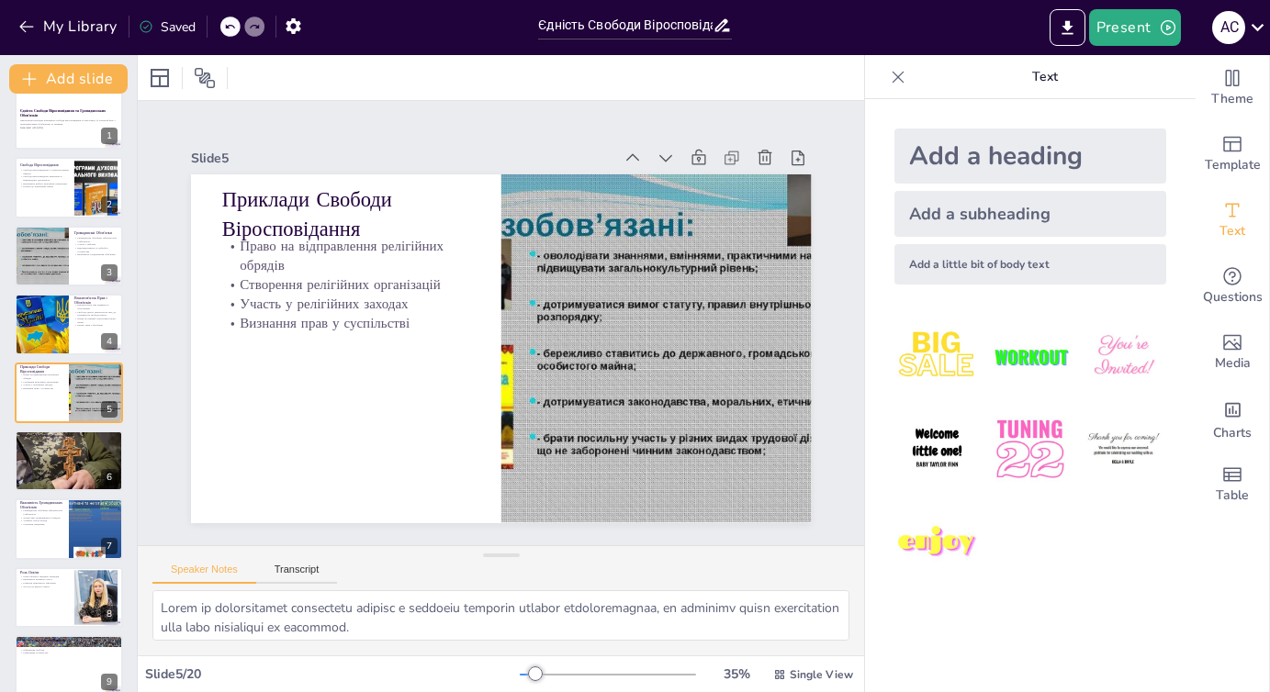
checkbox input "true"
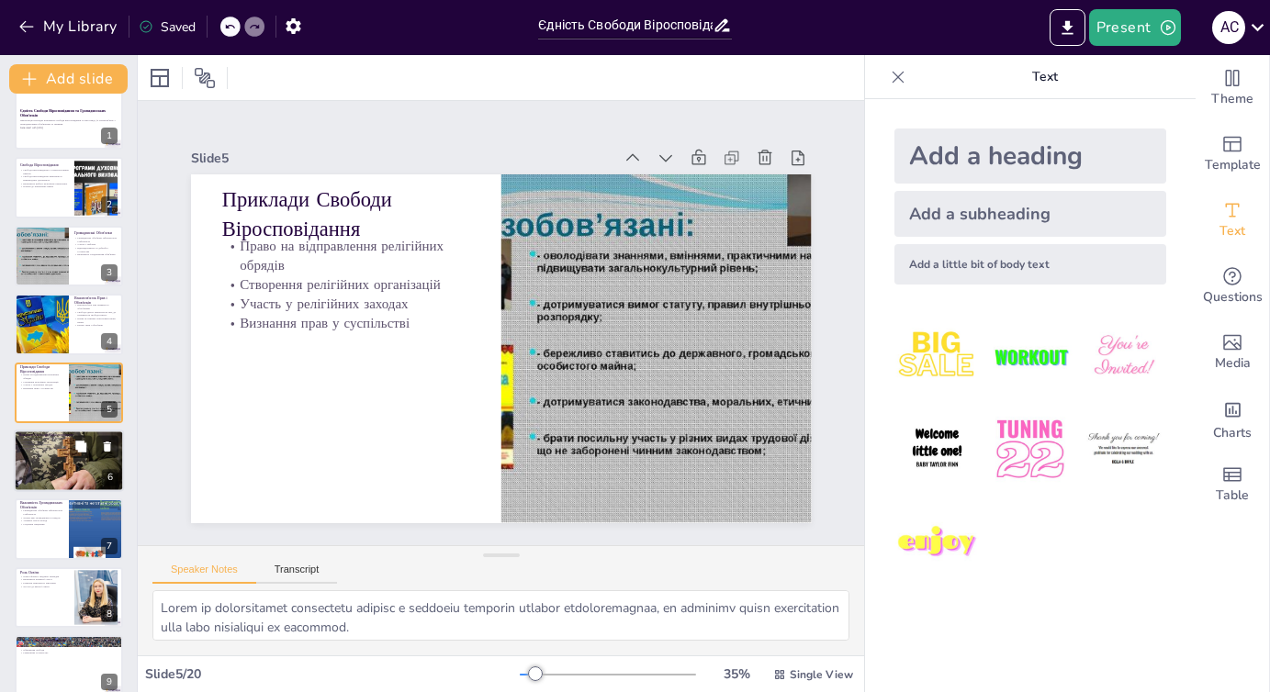
checkbox input "true"
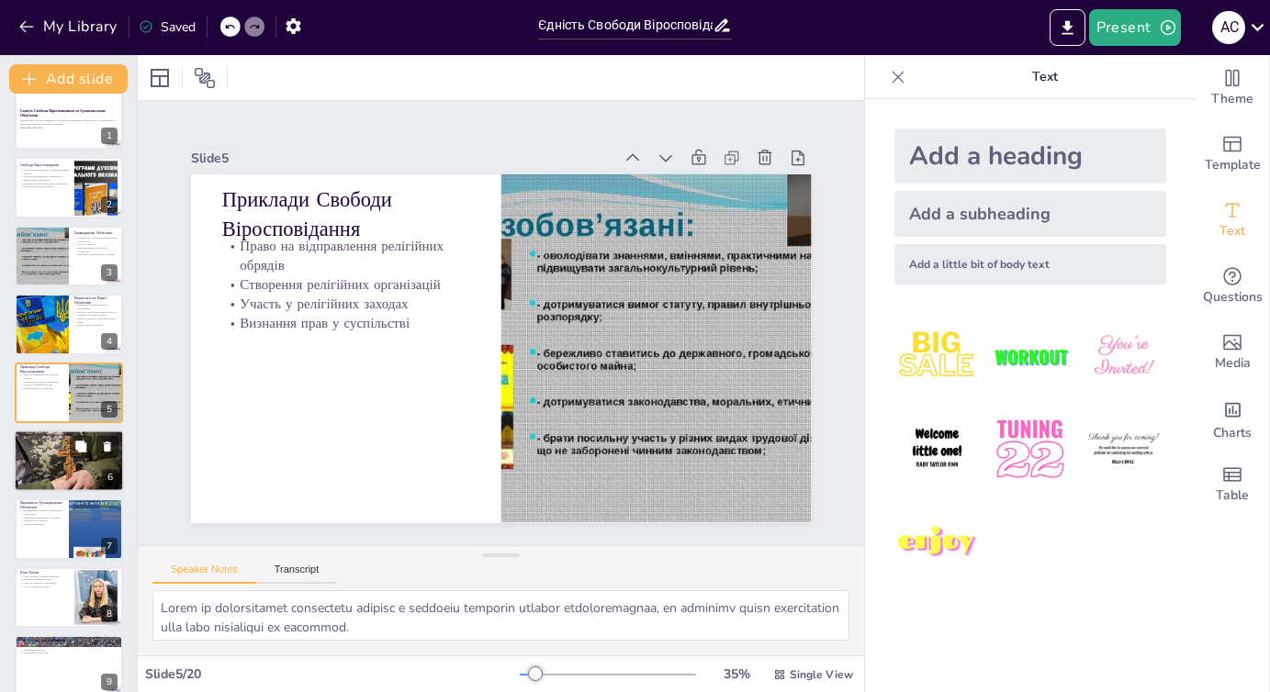
checkbox input "true"
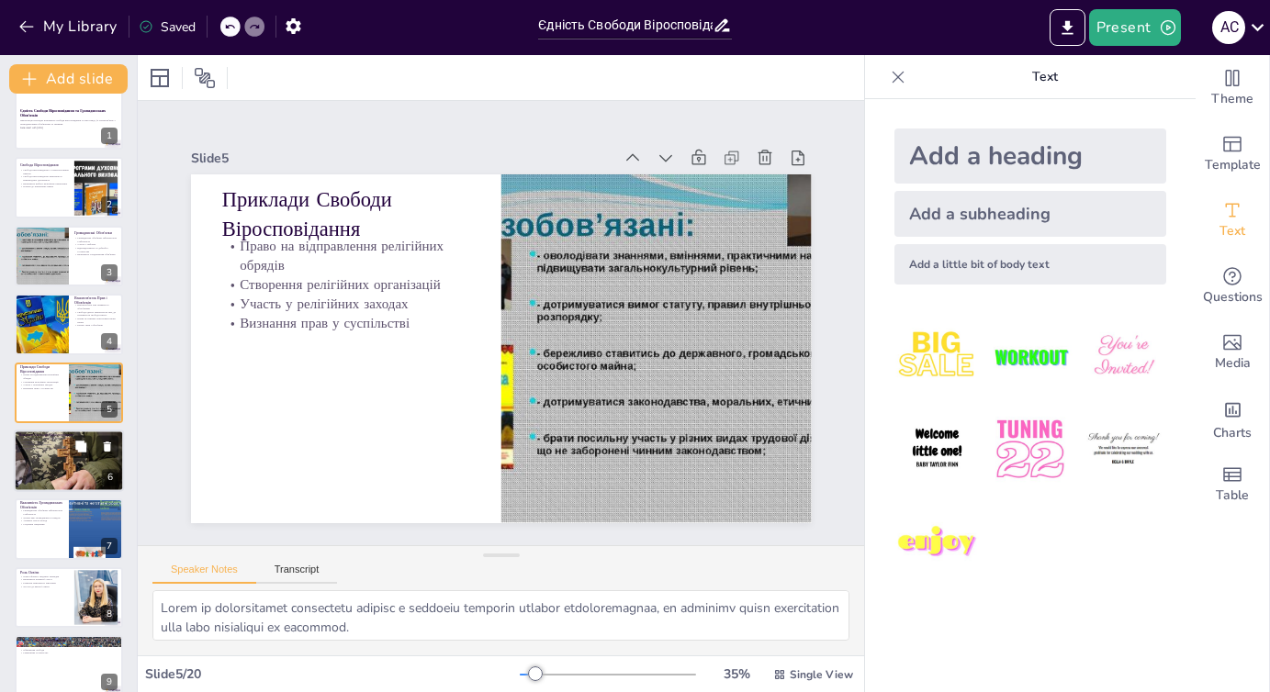
checkbox input "true"
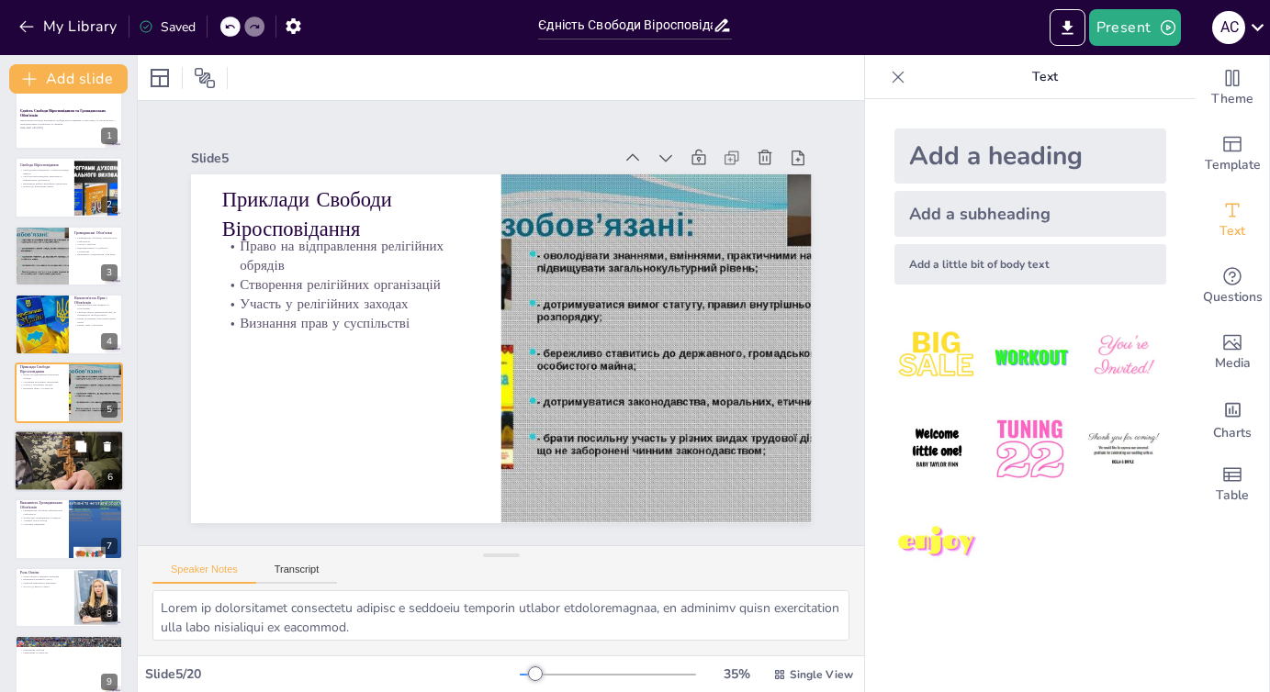
click at [48, 454] on div at bounding box center [69, 461] width 110 height 62
type textarea "Дискримінація за релігійними переконаннями є серйозною проблемою, яка заважає л…"
checkbox input "true"
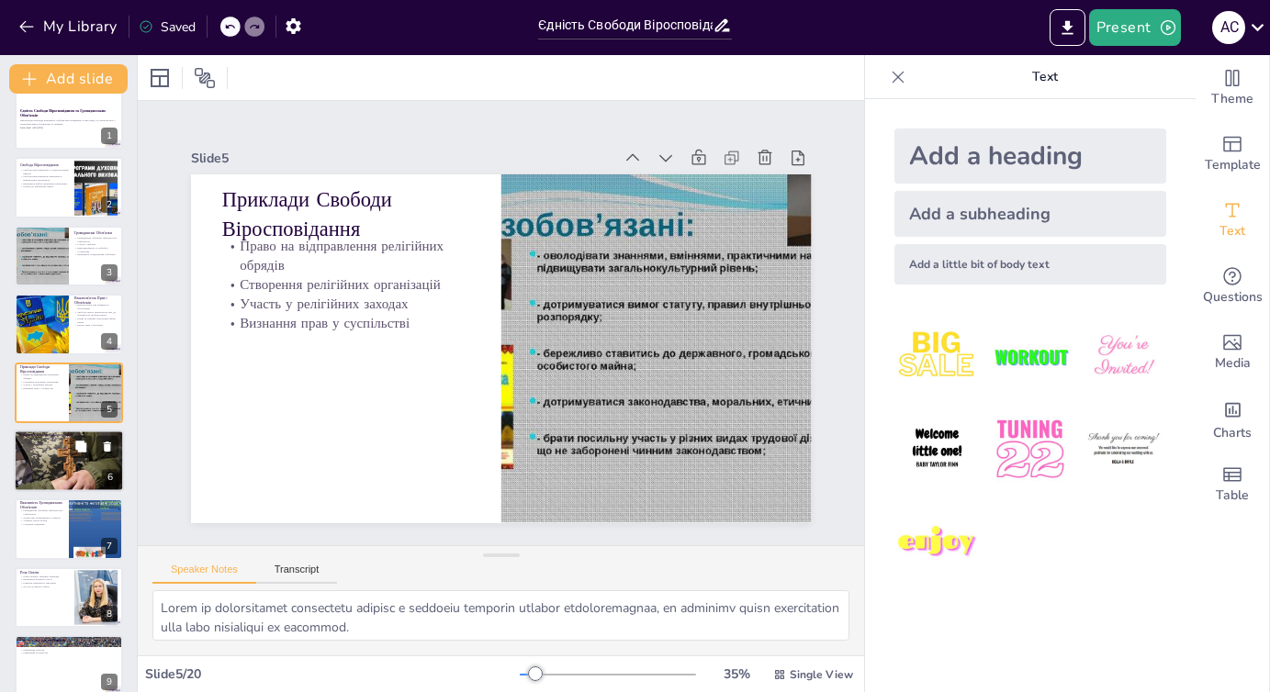
checkbox input "true"
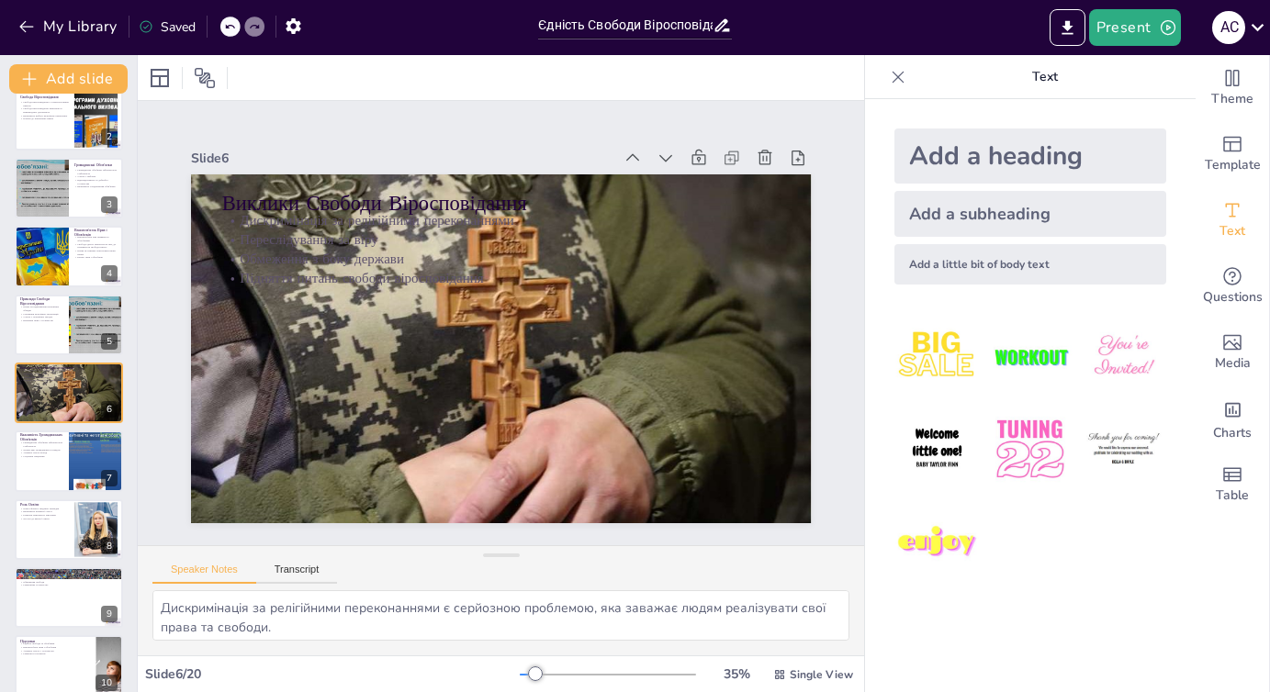
checkbox input "true"
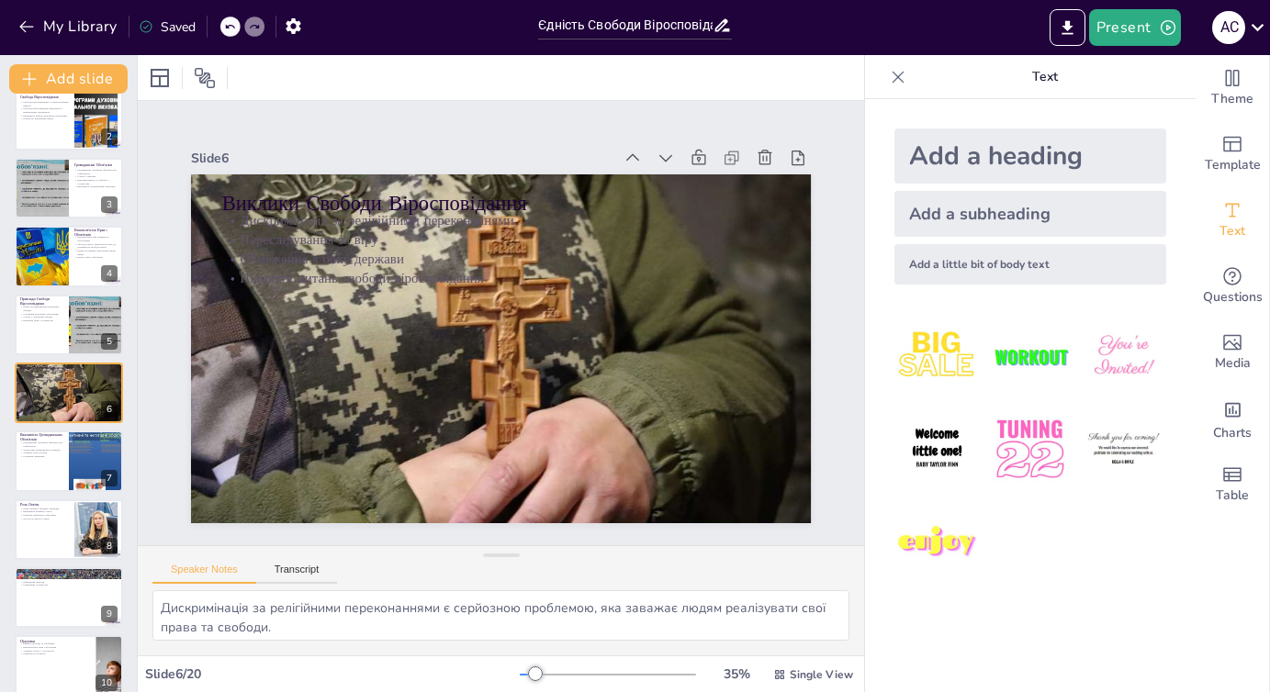
checkbox input "true"
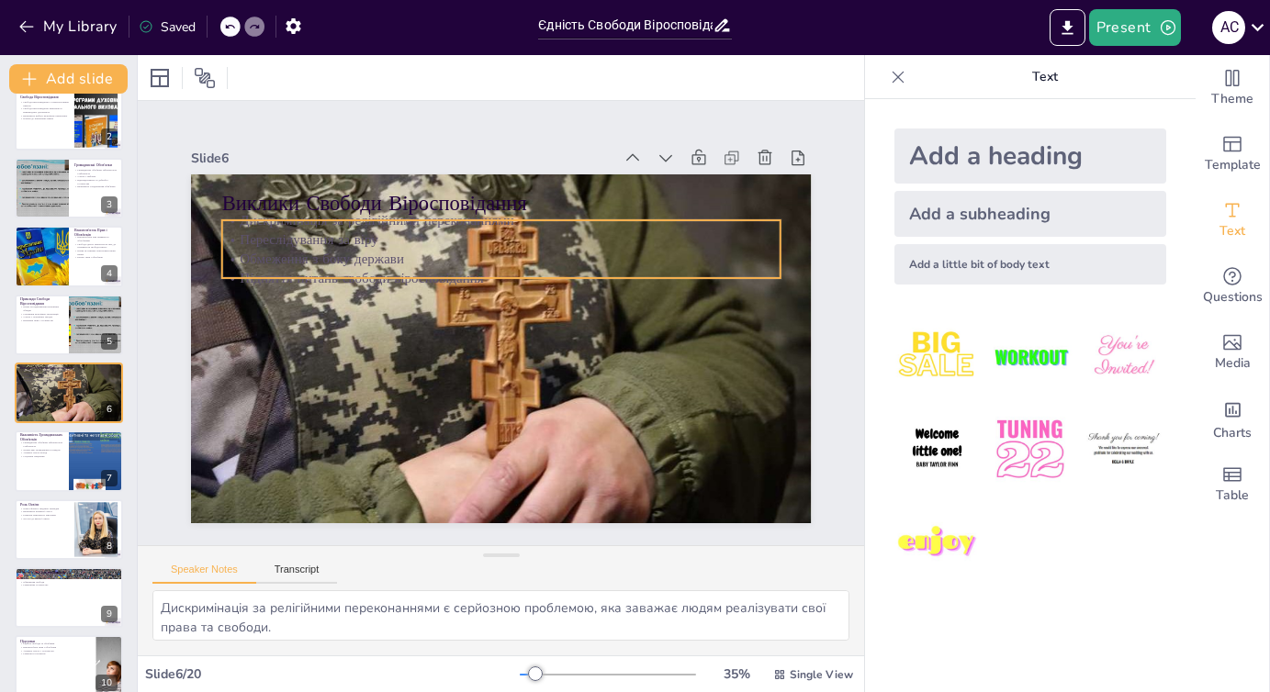
click at [402, 276] on p "Підняття питань свободи віросповідання" at bounding box center [500, 278] width 558 height 19
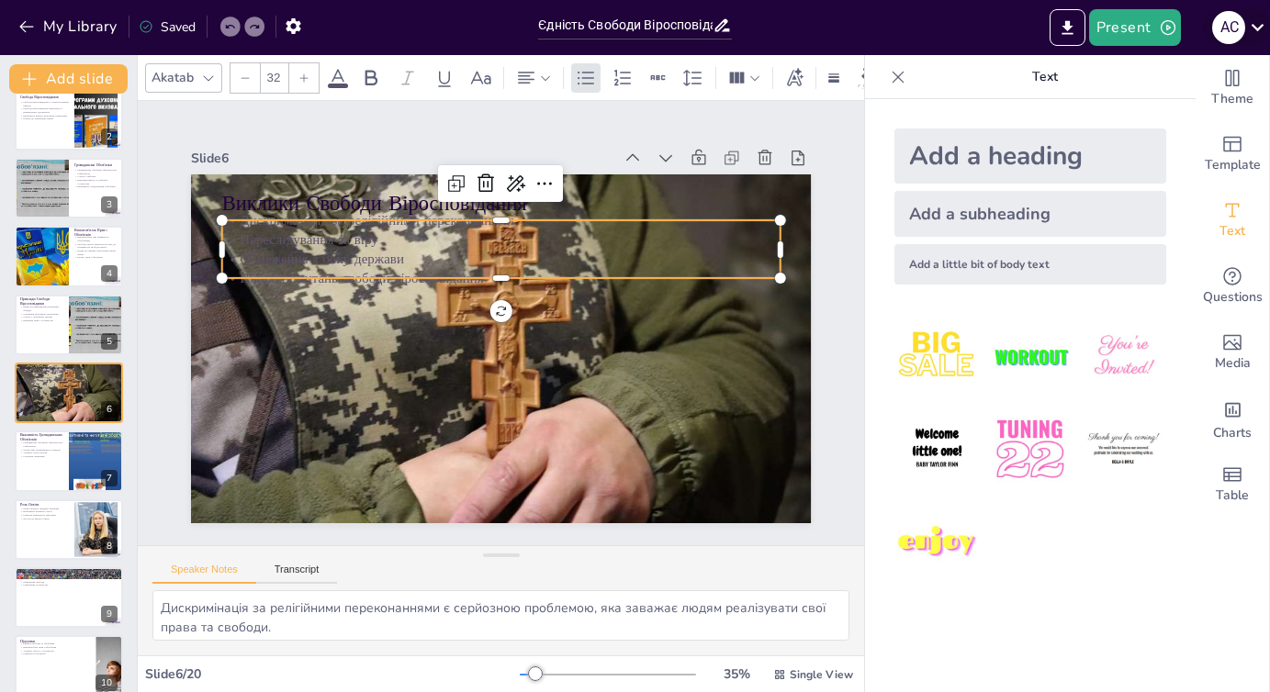
click at [1260, 27] on icon at bounding box center [1257, 27] width 13 height 7
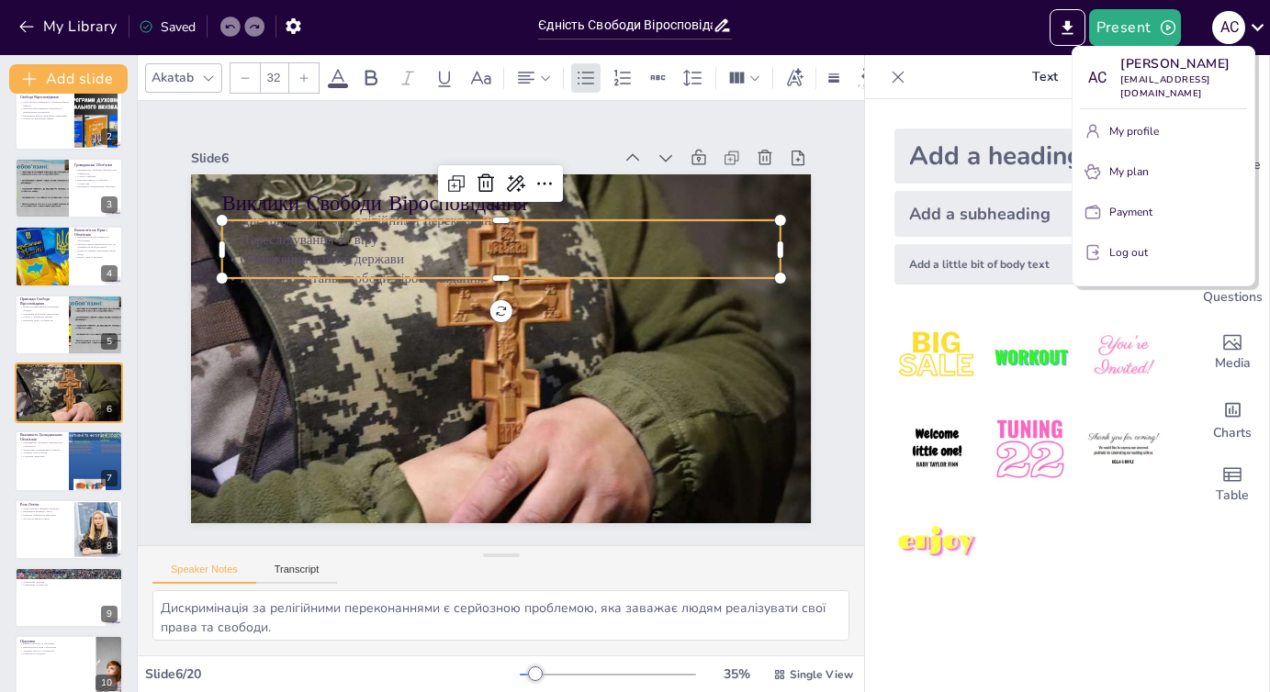
click at [1134, 262] on button "Log out" at bounding box center [1163, 252] width 167 height 29
